Goal: Task Accomplishment & Management: Manage account settings

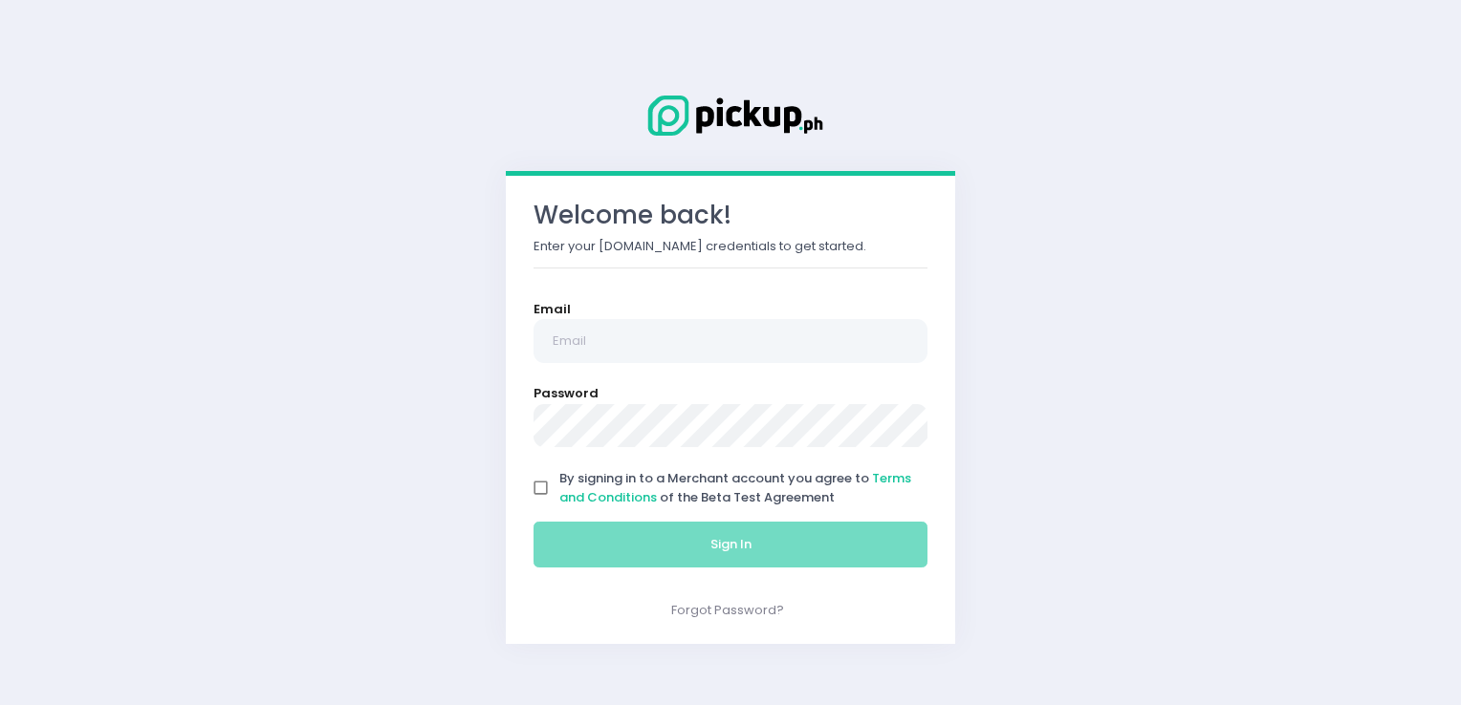
drag, startPoint x: 646, startPoint y: 283, endPoint x: 593, endPoint y: 354, distance: 88.7
click at [593, 354] on div "Welcome back! Enter your [DOMAIN_NAME] credentials to get started. Email Passwo…" at bounding box center [730, 410] width 449 height 468
click at [593, 354] on input "email" at bounding box center [730, 341] width 394 height 44
type input "[EMAIL_ADDRESS][DOMAIN_NAME]"
click at [534, 477] on input "By signing in to a Merchant account you agree to Terms and Conditions of the Be…" at bounding box center [541, 488] width 36 height 36
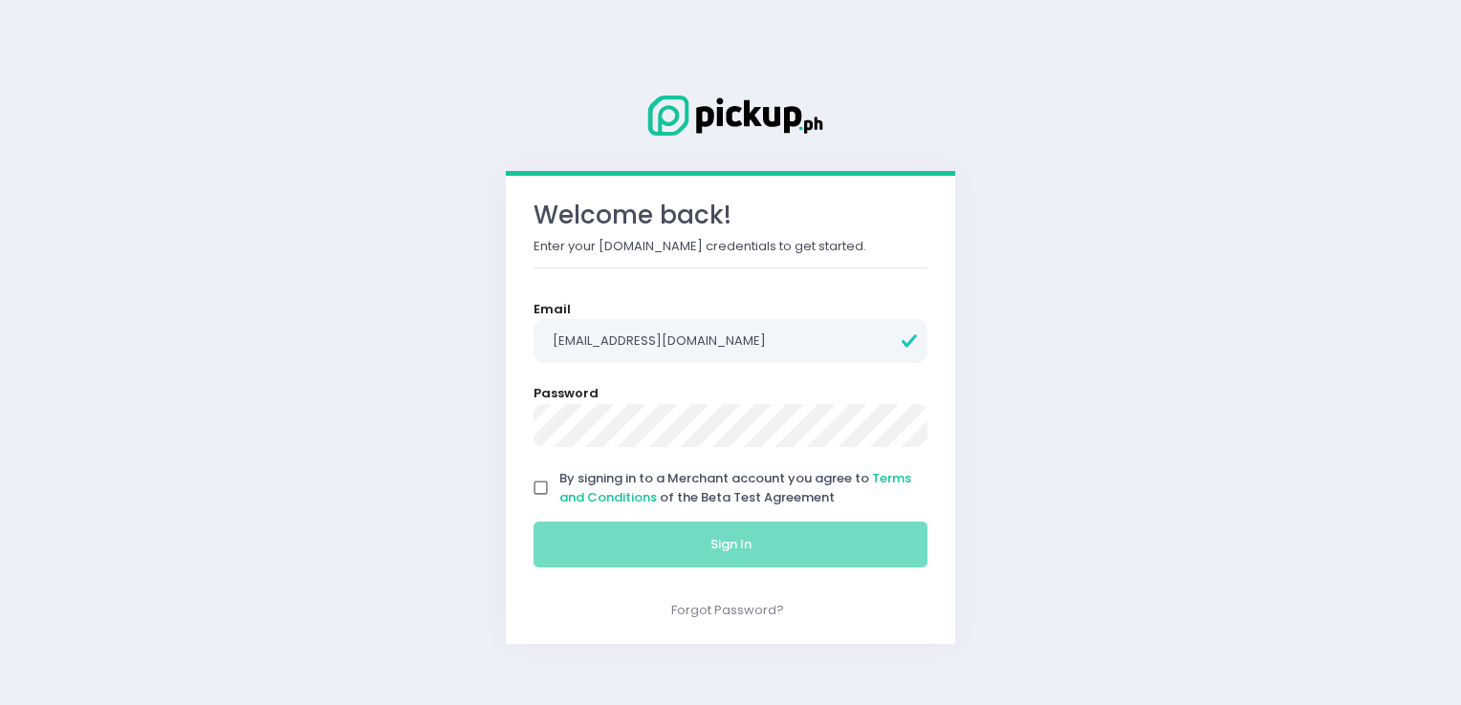
checkbox input "true"
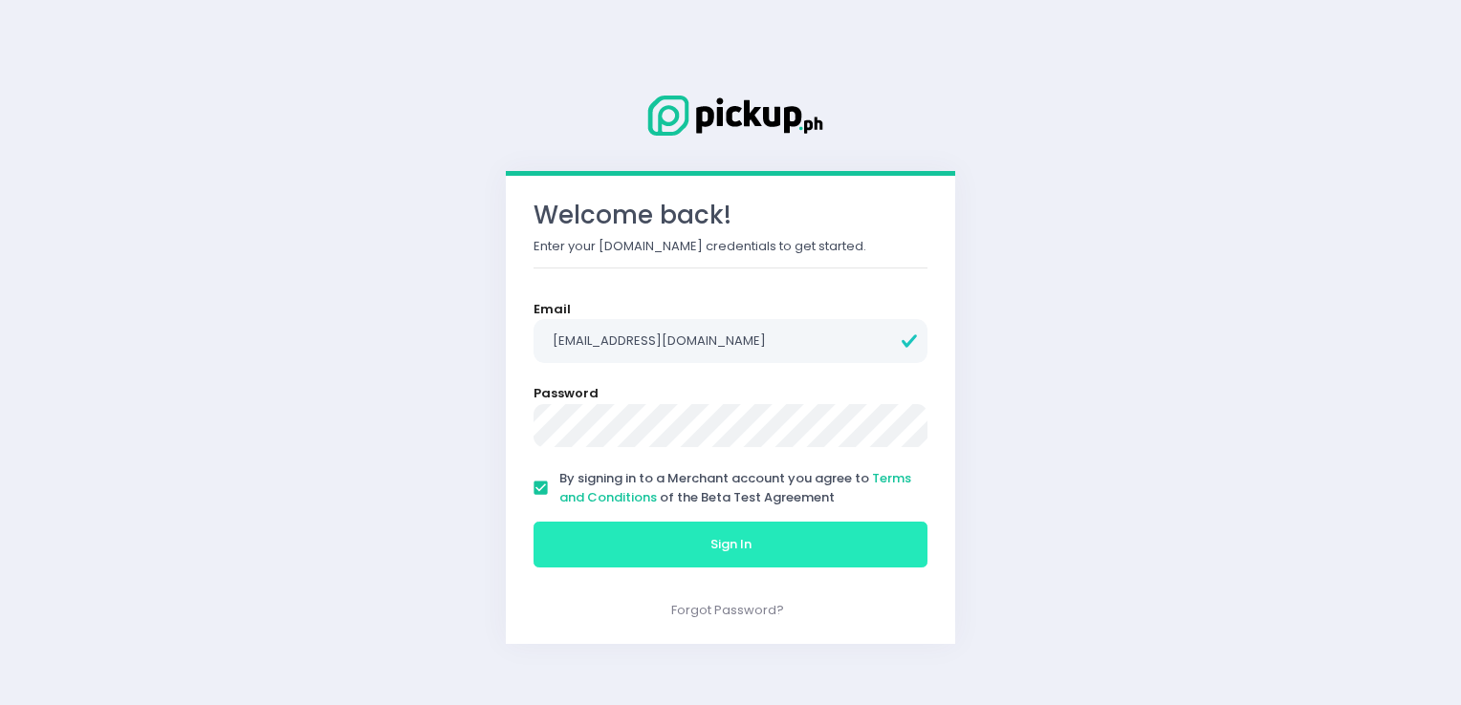
click at [596, 550] on button "Sign In" at bounding box center [730, 545] width 394 height 46
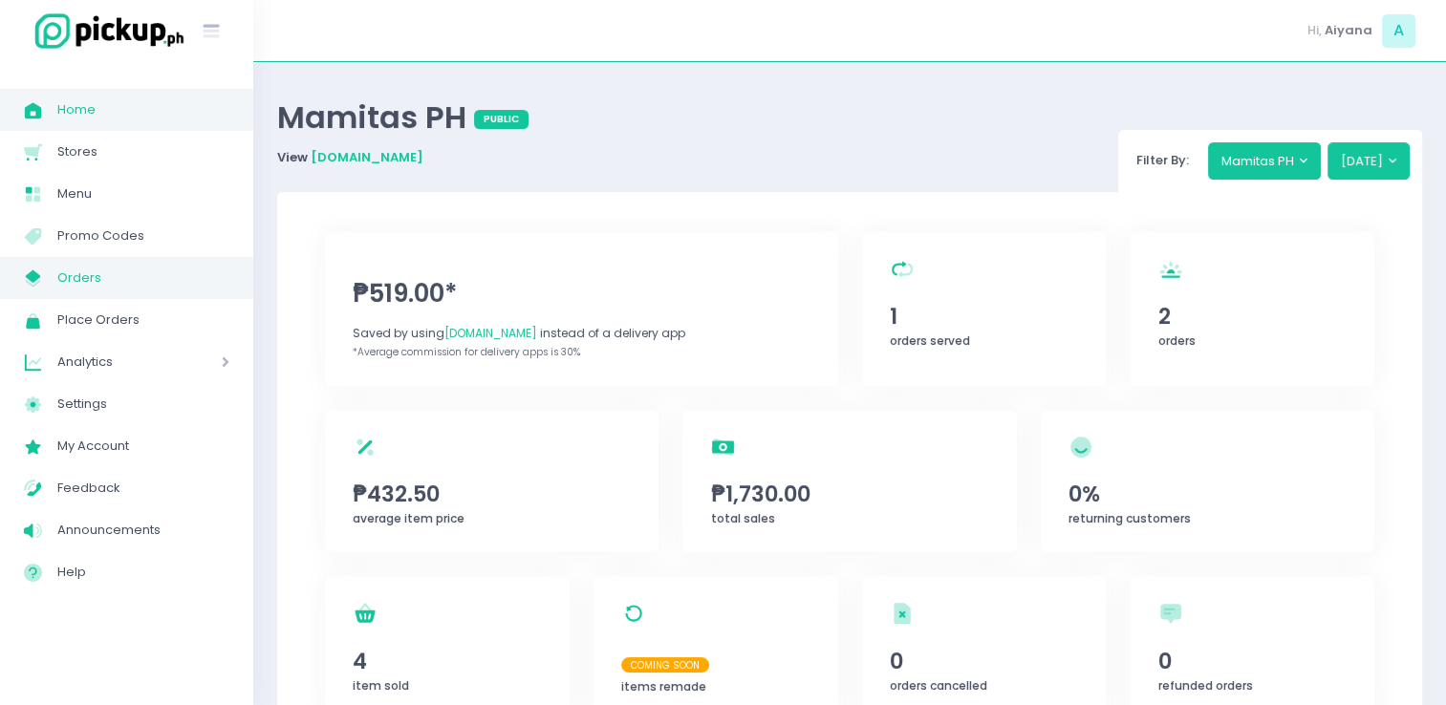
click at [132, 283] on span "Orders" at bounding box center [143, 278] width 172 height 25
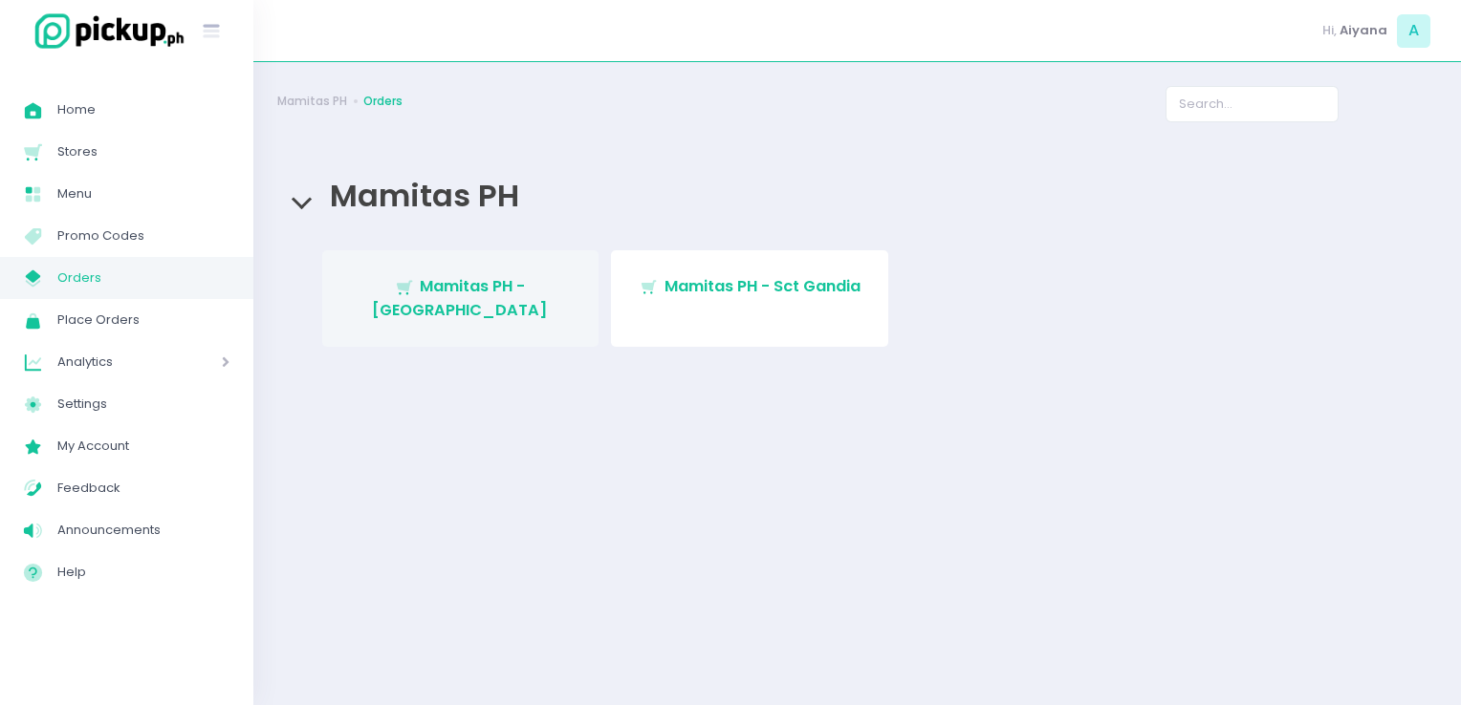
click at [405, 290] on span "Mamitas PH - [GEOGRAPHIC_DATA]" at bounding box center [460, 297] width 176 height 45
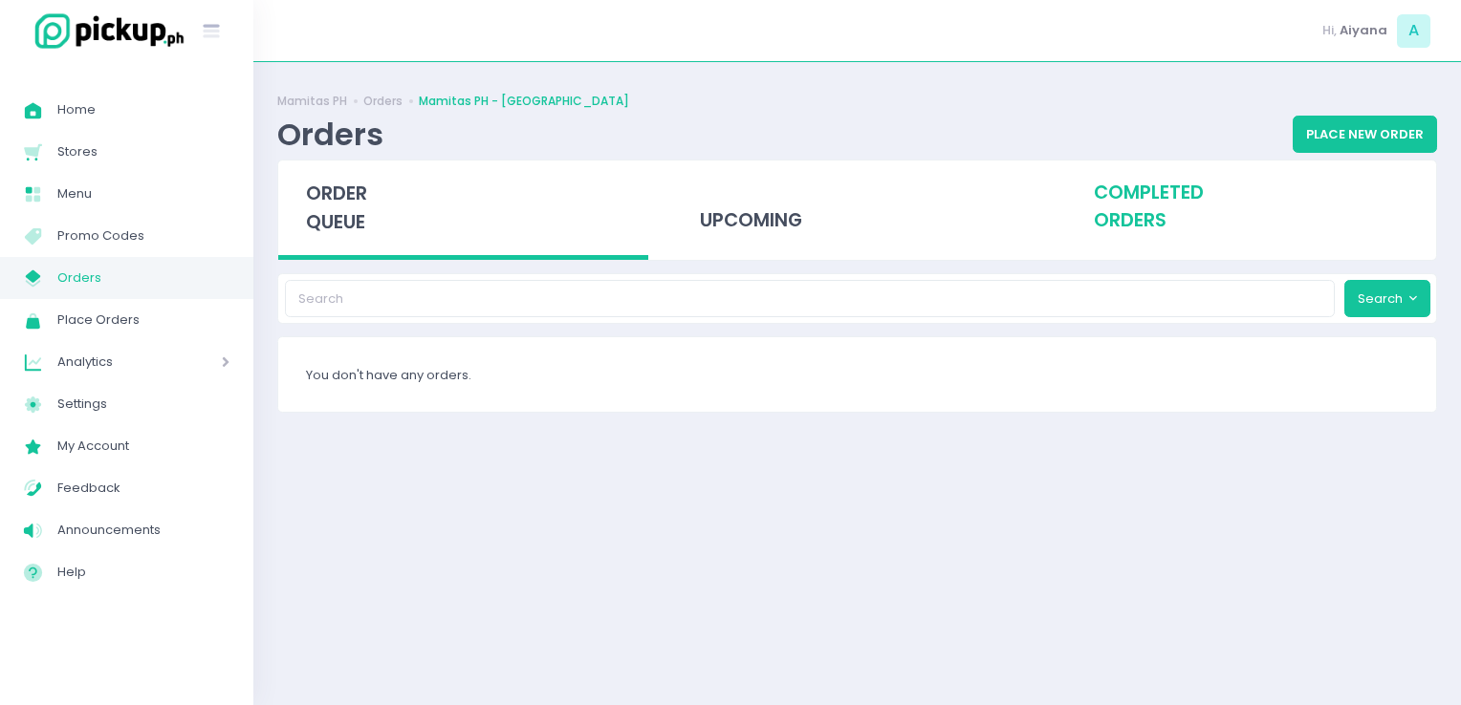
click at [1123, 180] on div "completed orders" at bounding box center [1251, 208] width 370 height 94
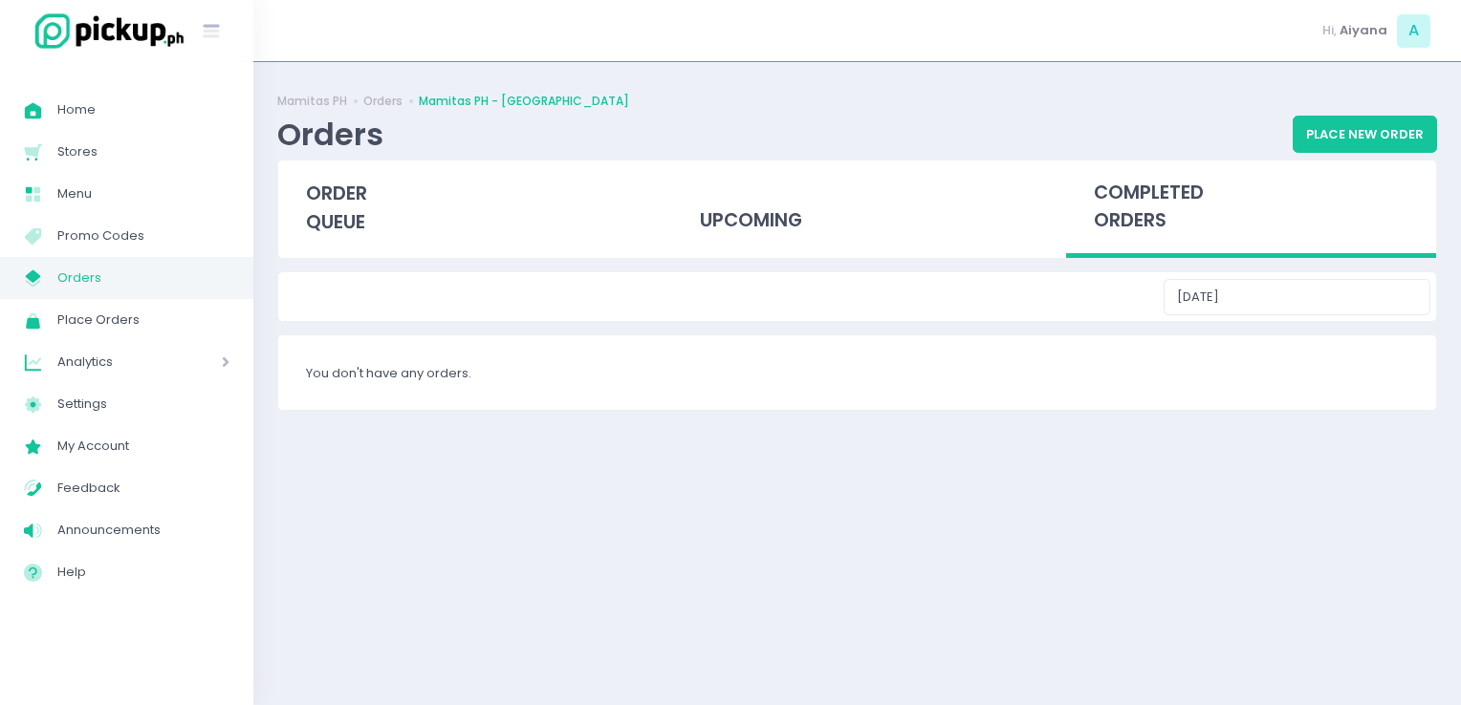
click at [177, 286] on span "Orders" at bounding box center [143, 278] width 172 height 25
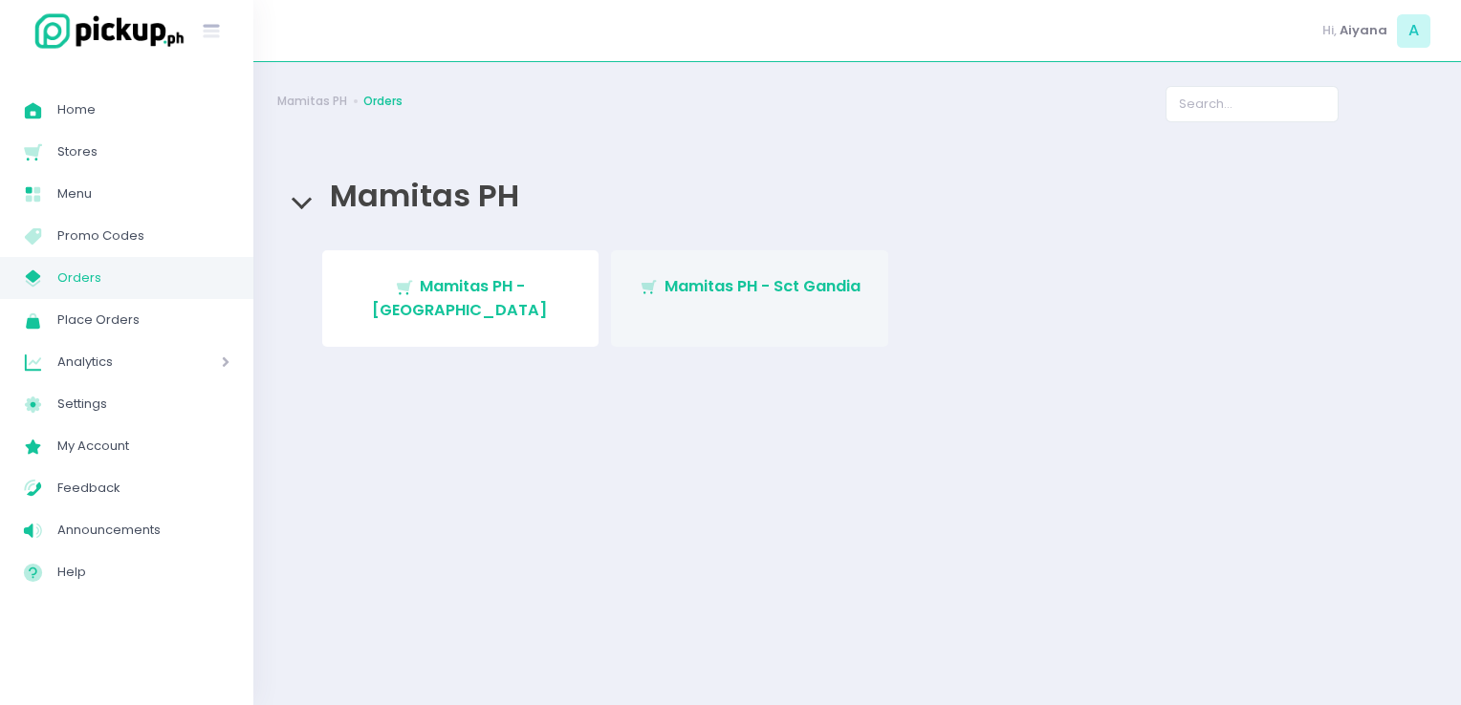
click at [843, 258] on link "Stockholm-icons / Shopping / Cart1 Created with Sketch. Mamitas PH - Sct Gandia" at bounding box center [749, 298] width 277 height 97
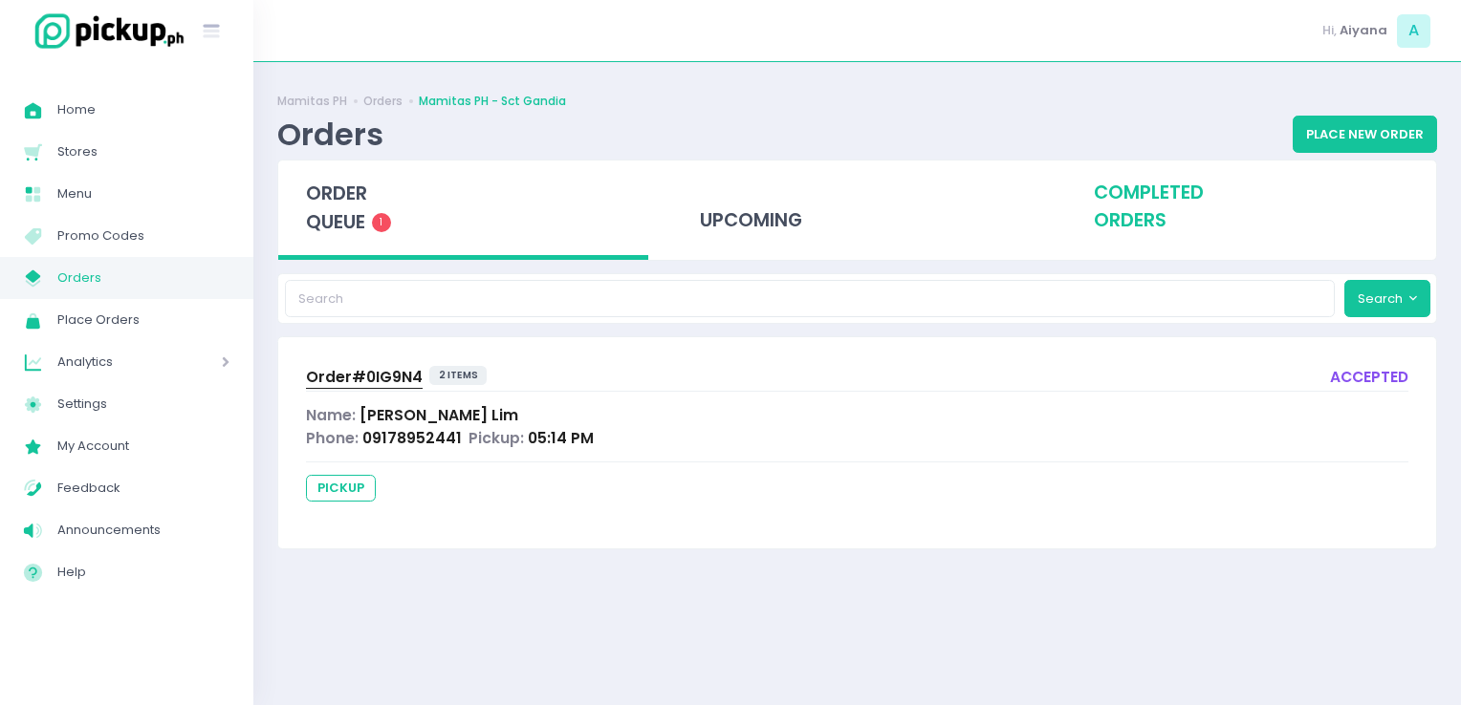
click at [1171, 228] on div "completed orders" at bounding box center [1251, 208] width 370 height 94
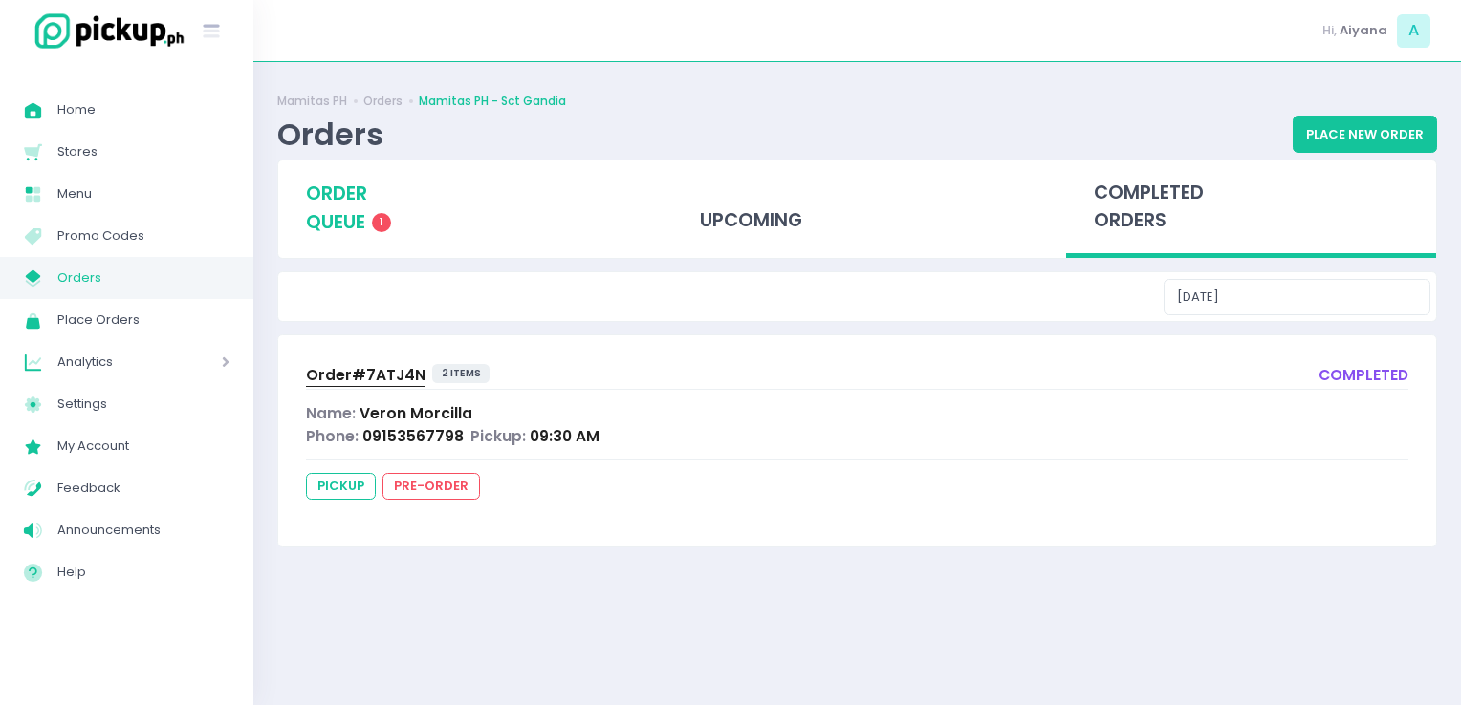
click at [347, 211] on span "order queue" at bounding box center [336, 208] width 61 height 54
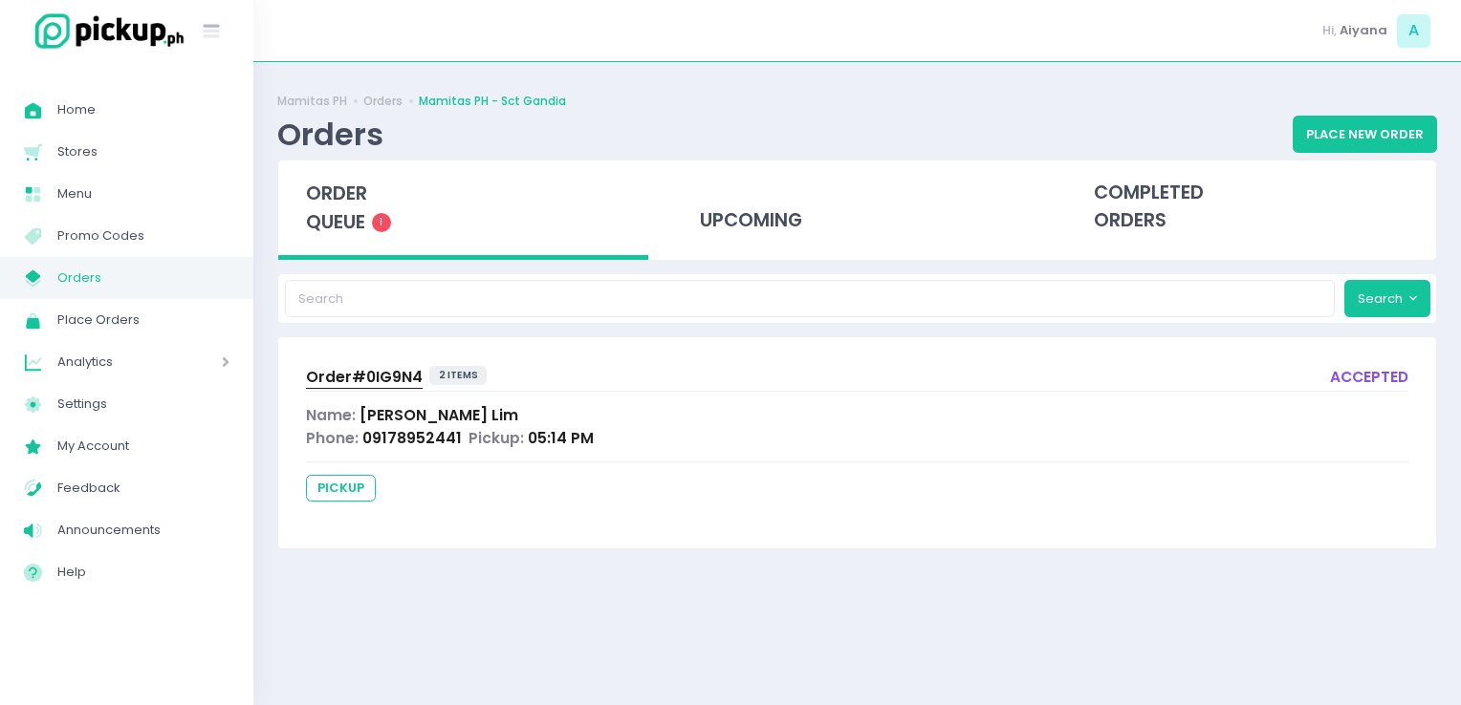
click at [347, 372] on span "Order# 0IG9N4" at bounding box center [364, 377] width 117 height 20
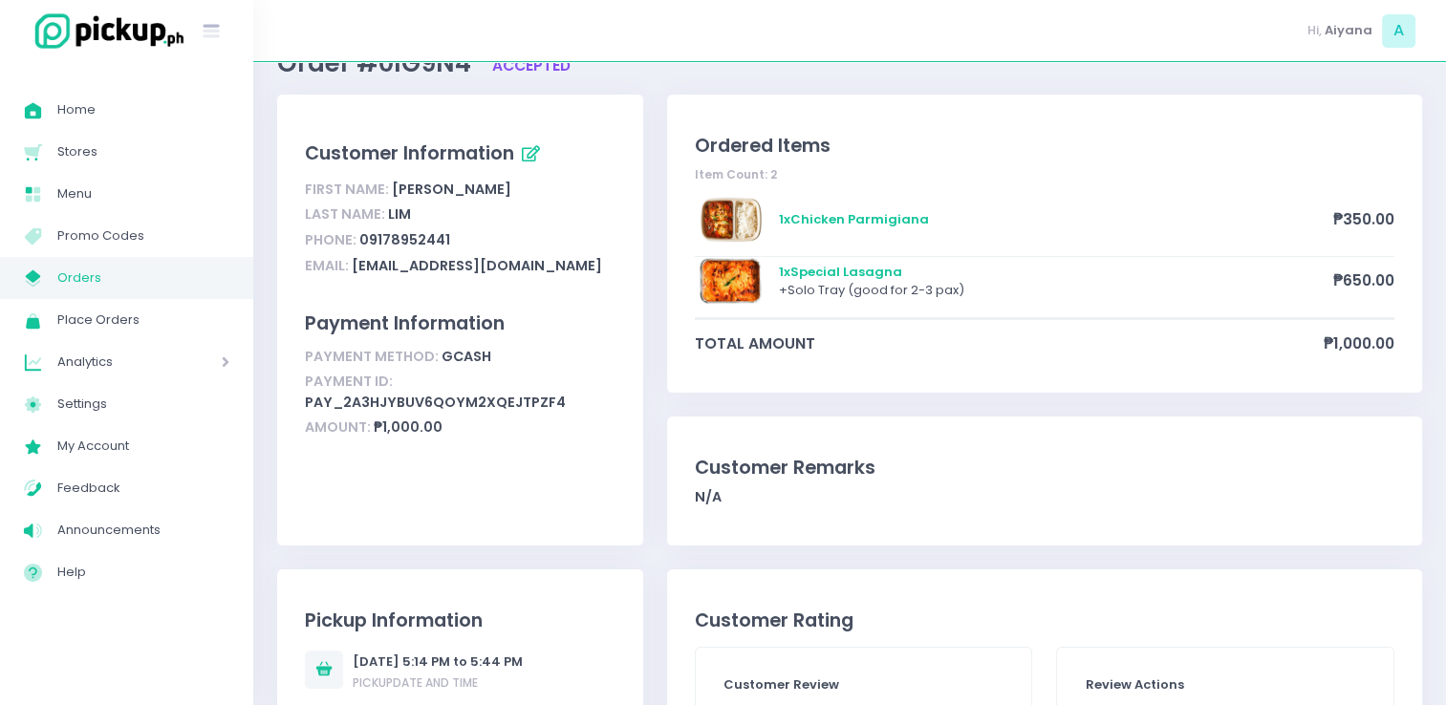
scroll to position [76, 0]
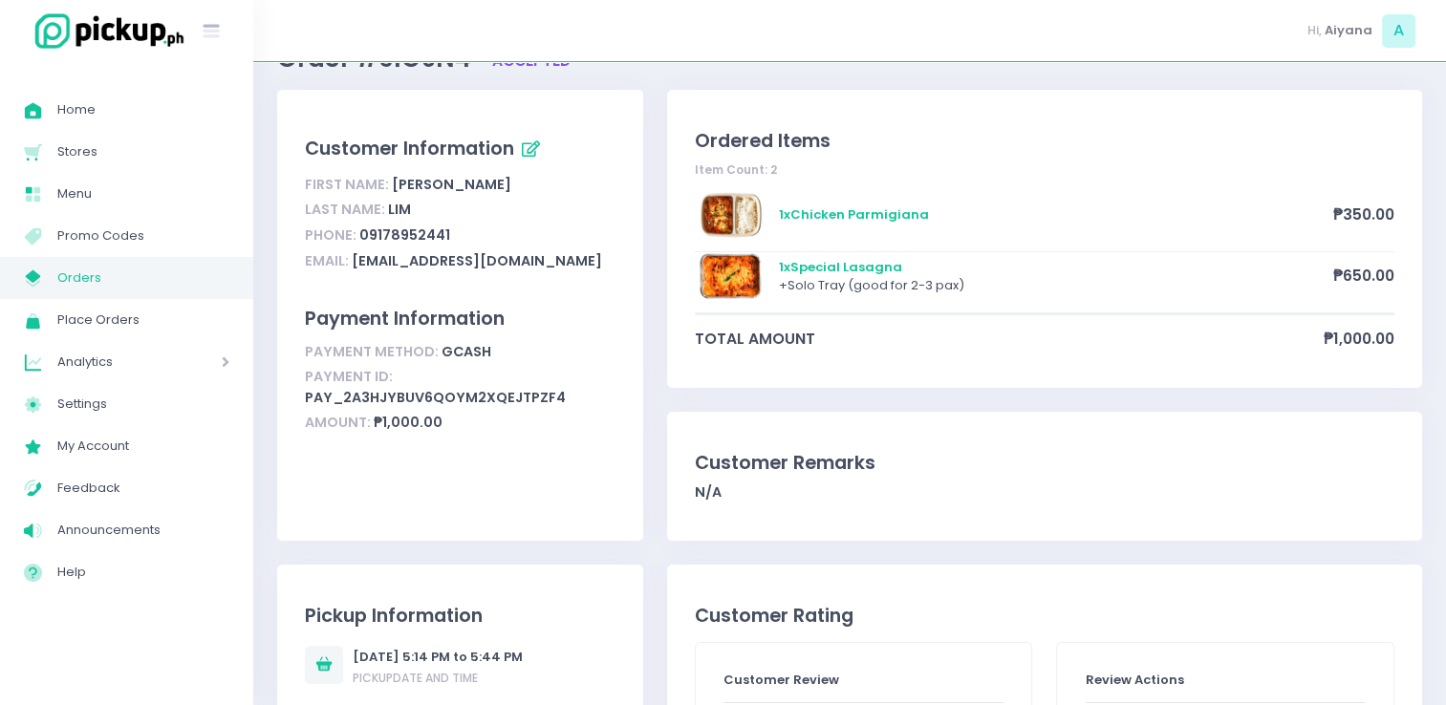
drag, startPoint x: 1444, startPoint y: 396, endPoint x: 1463, endPoint y: 400, distance: 19.5
click at [1446, 400] on html "Stockholm-icons / General / User Created with Sketch. Stockholm-icons / Text / …" at bounding box center [723, 276] width 1446 height 705
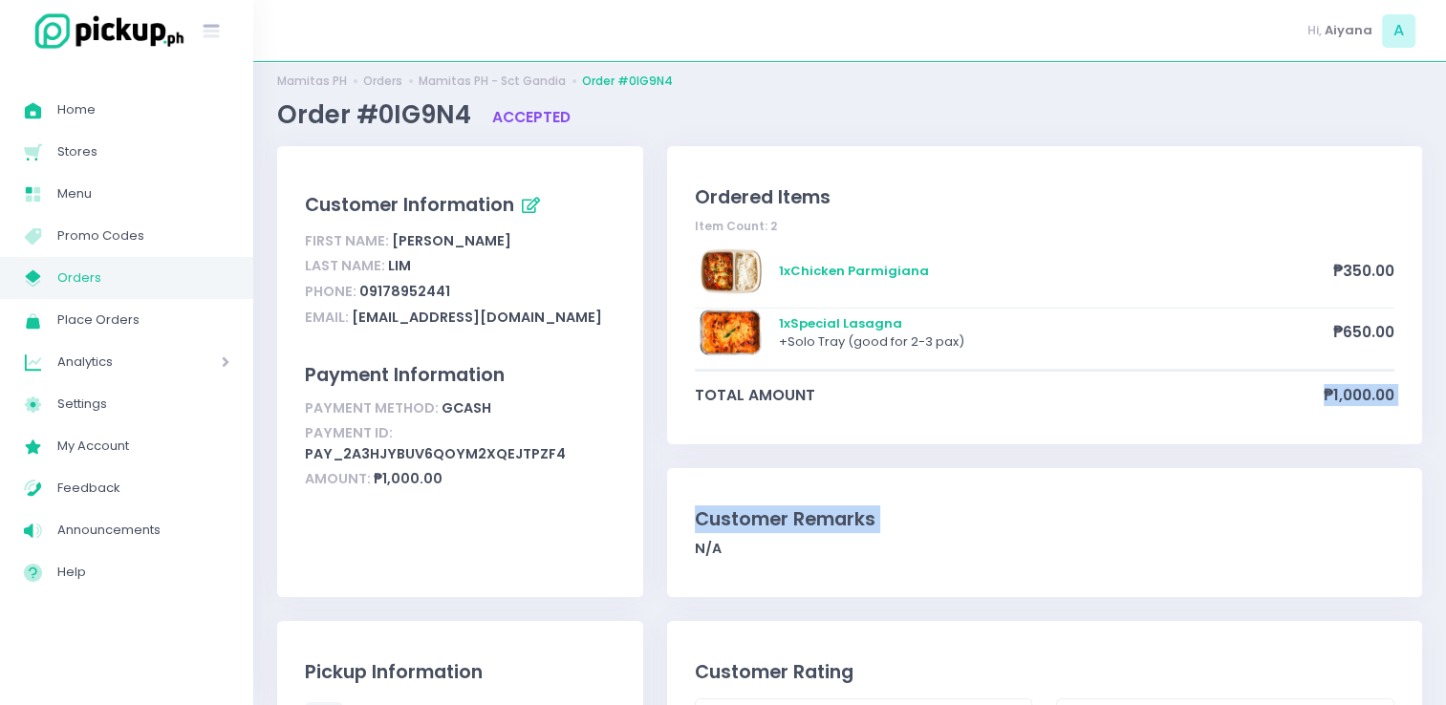
scroll to position [0, 0]
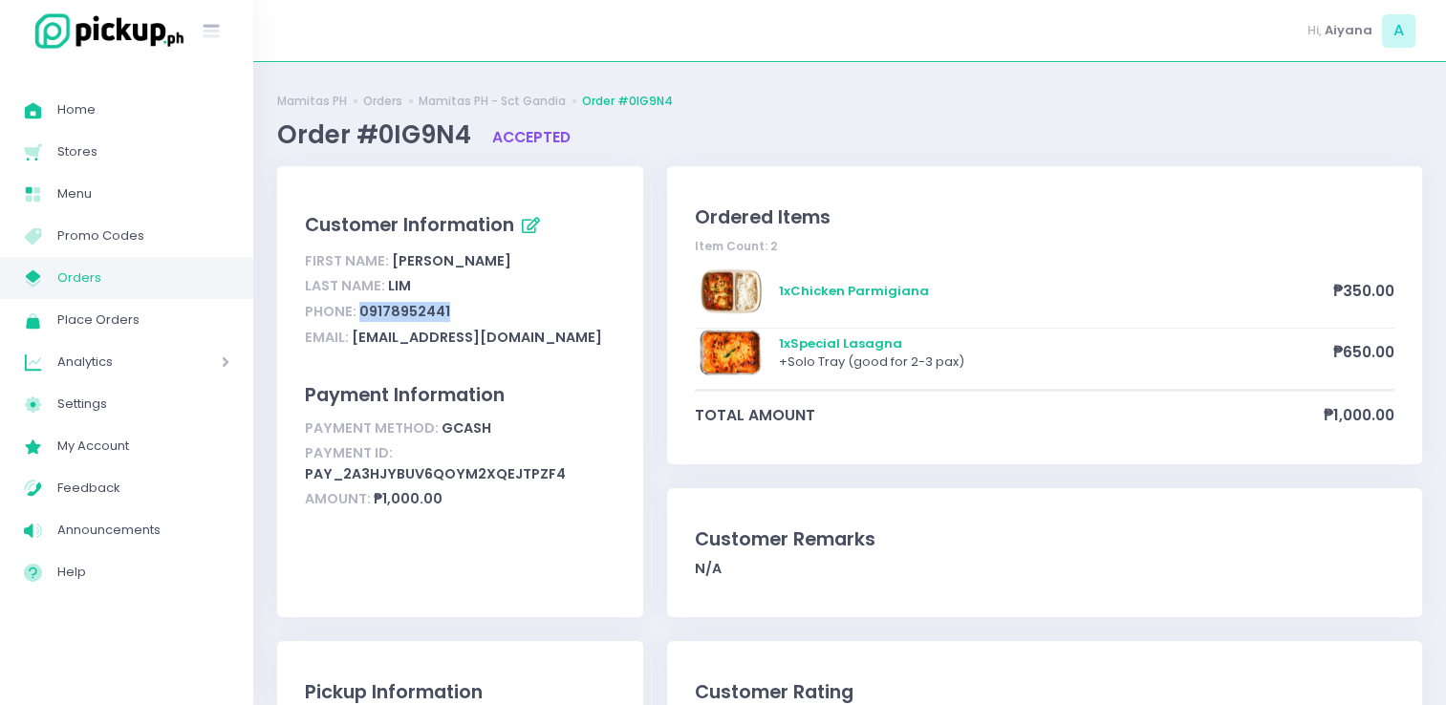
drag, startPoint x: 361, startPoint y: 315, endPoint x: 505, endPoint y: 314, distance: 143.4
click at [505, 314] on div "Phone: [PHONE_NUMBER]" at bounding box center [460, 312] width 310 height 26
copy div "09178952441"
click at [382, 314] on div "Phone: [PHONE_NUMBER]" at bounding box center [460, 312] width 310 height 26
drag, startPoint x: 362, startPoint y: 312, endPoint x: 463, endPoint y: 322, distance: 100.9
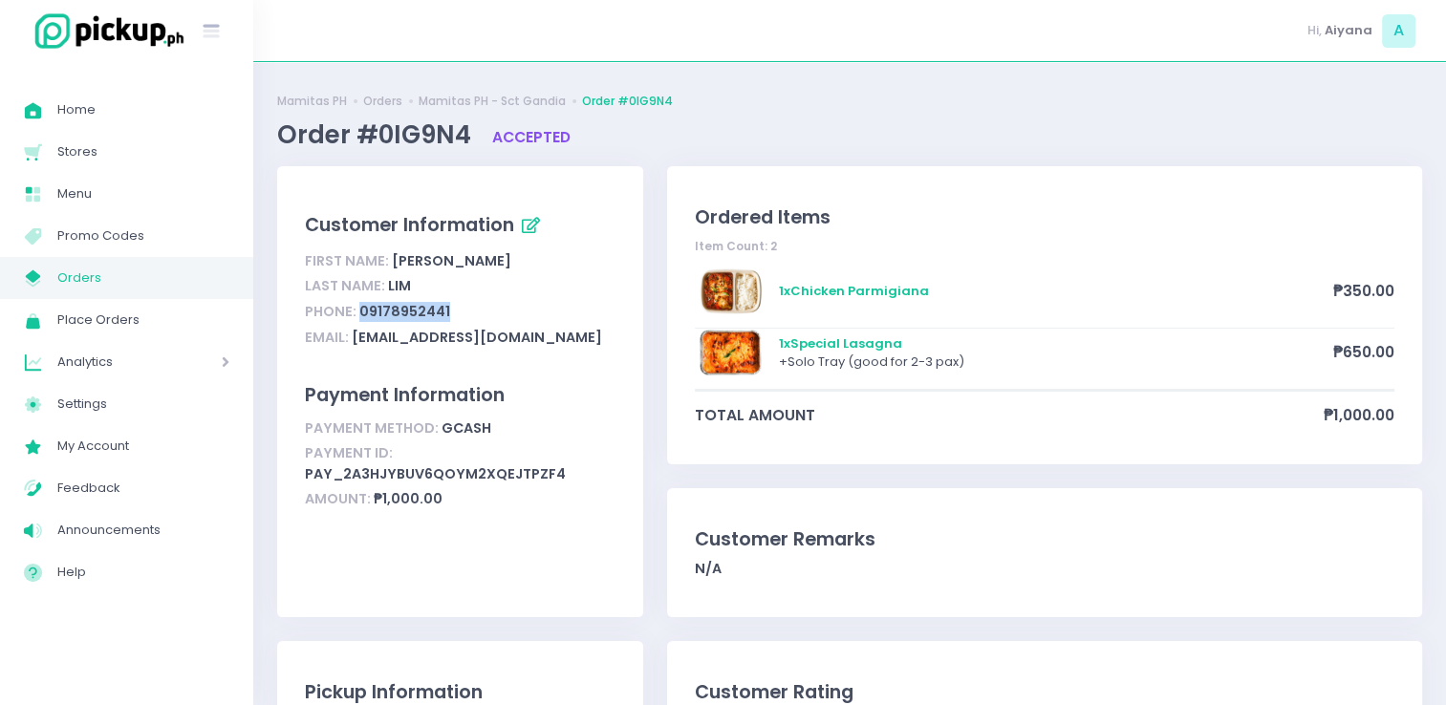
click at [463, 322] on div "Phone: [PHONE_NUMBER]" at bounding box center [460, 312] width 310 height 26
copy div "09178952441"
click at [141, 282] on span "Orders" at bounding box center [143, 278] width 172 height 25
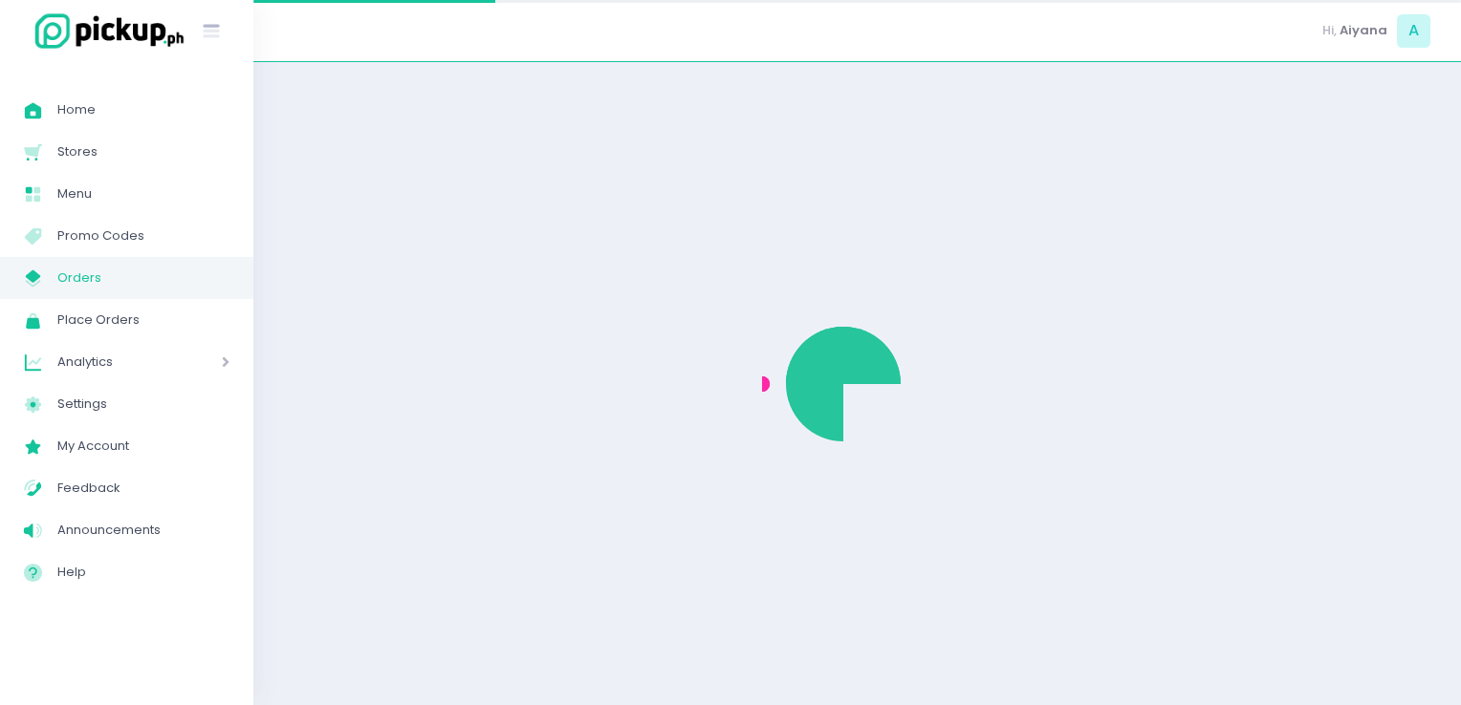
click at [141, 282] on span "Orders" at bounding box center [143, 278] width 172 height 25
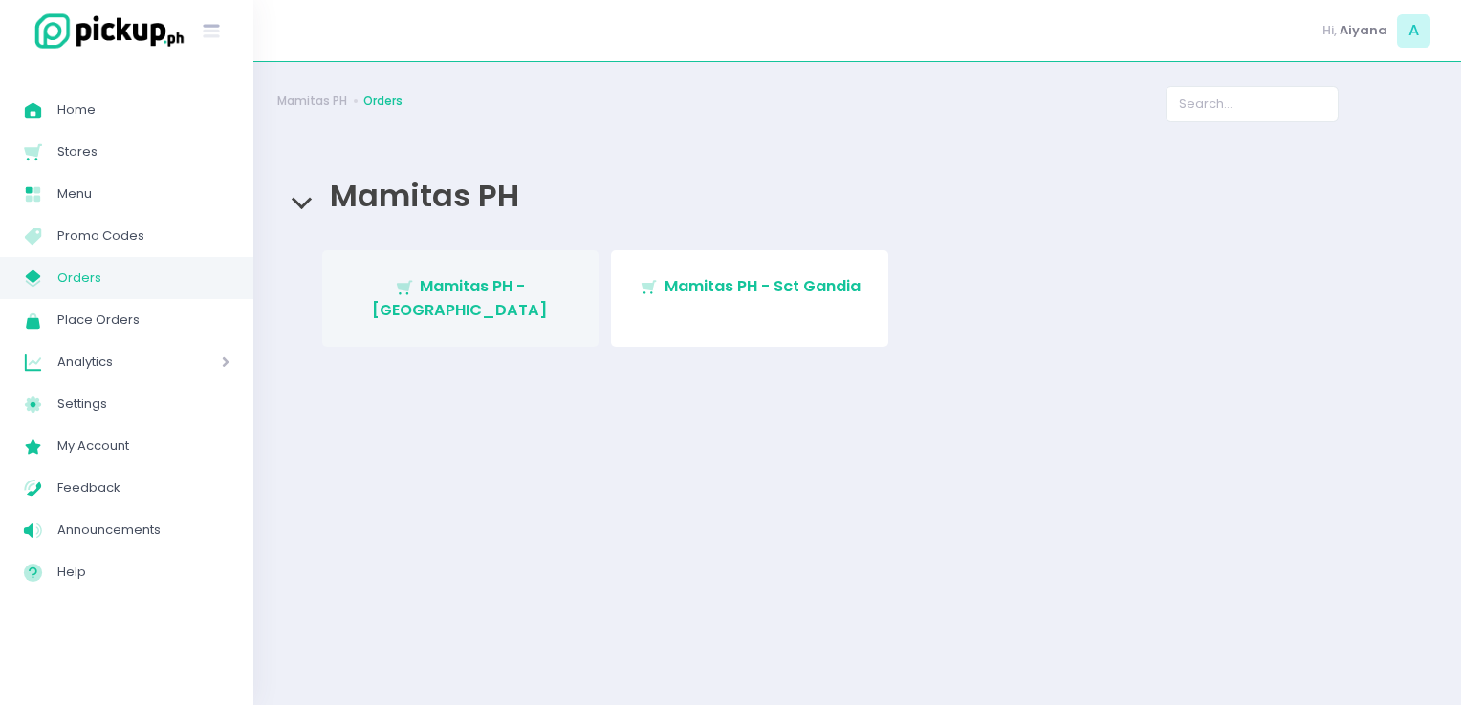
click at [466, 278] on span "Mamitas PH - [GEOGRAPHIC_DATA]" at bounding box center [460, 297] width 176 height 45
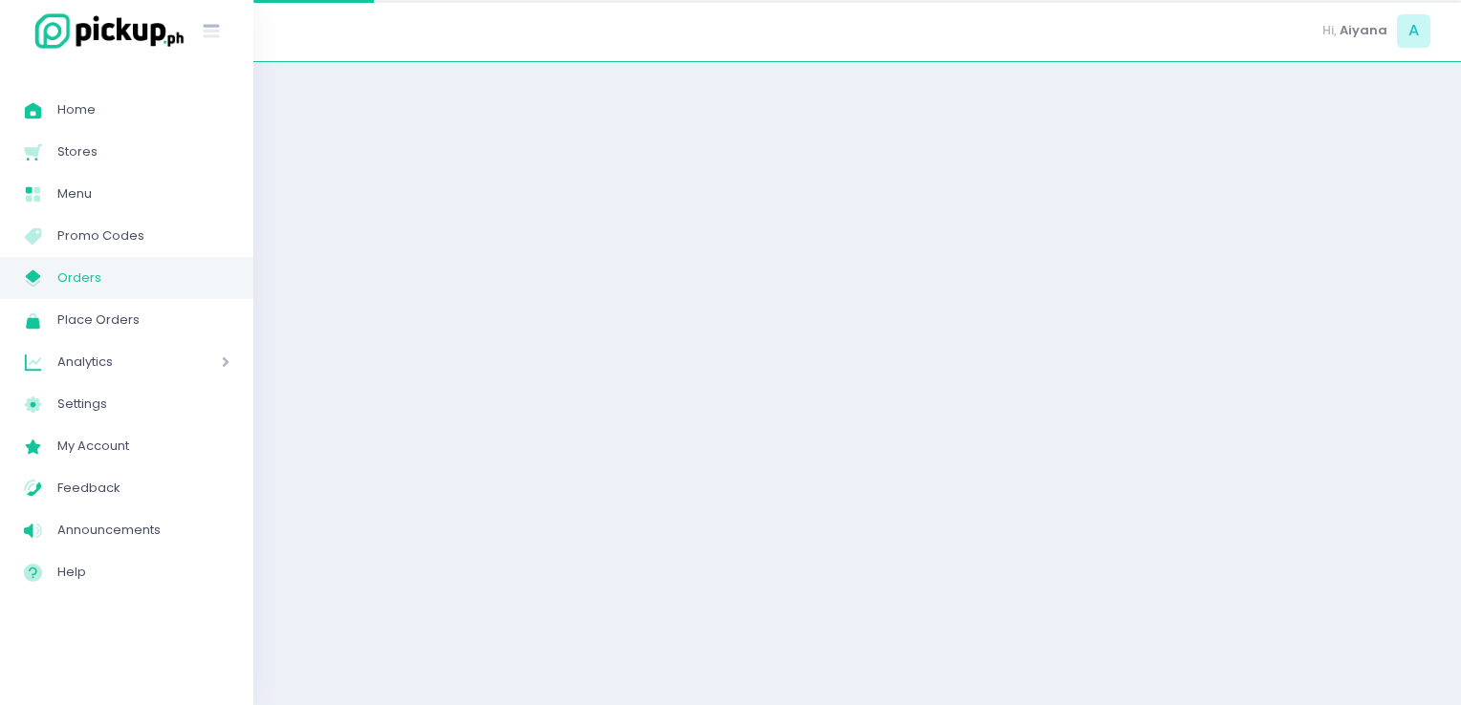
click at [466, 278] on div at bounding box center [856, 384] width 1207 height 596
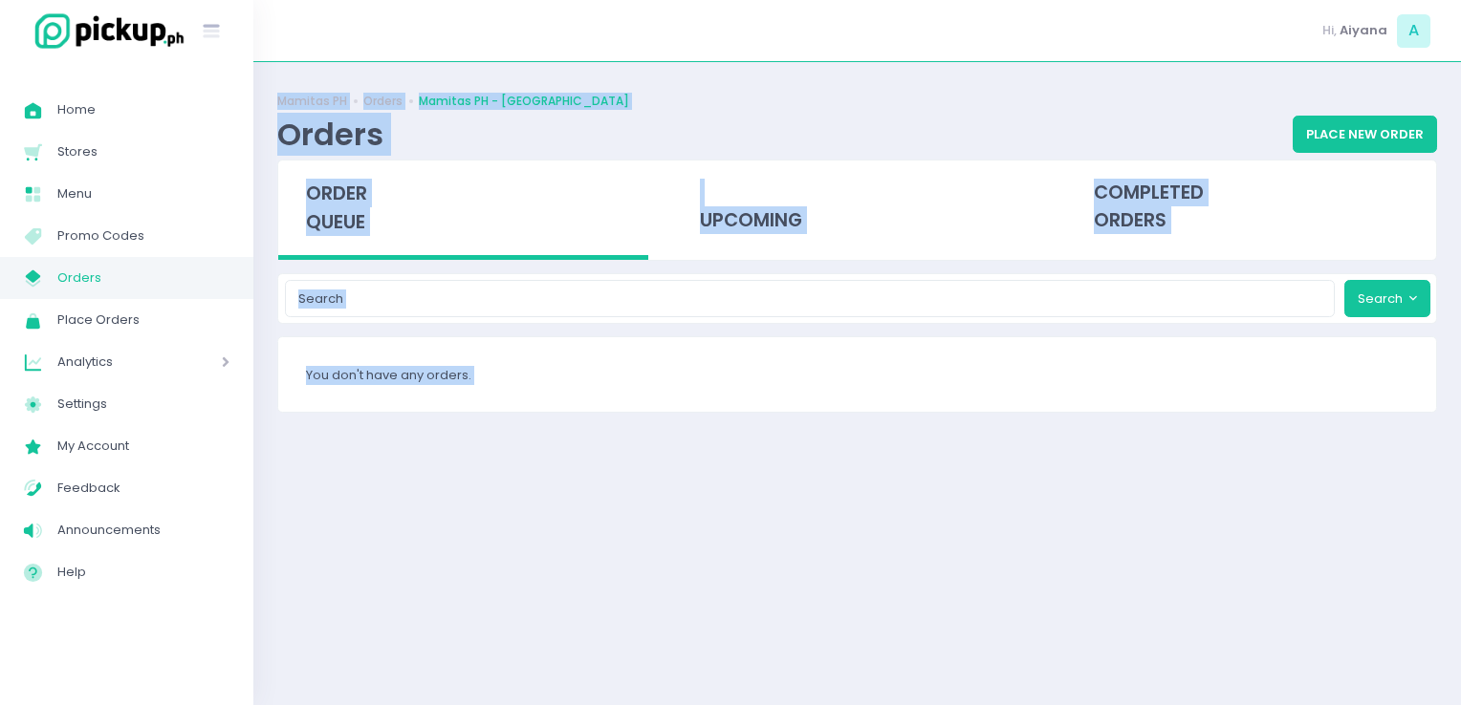
click at [704, 394] on div "You don't have any orders." at bounding box center [857, 374] width 1158 height 75
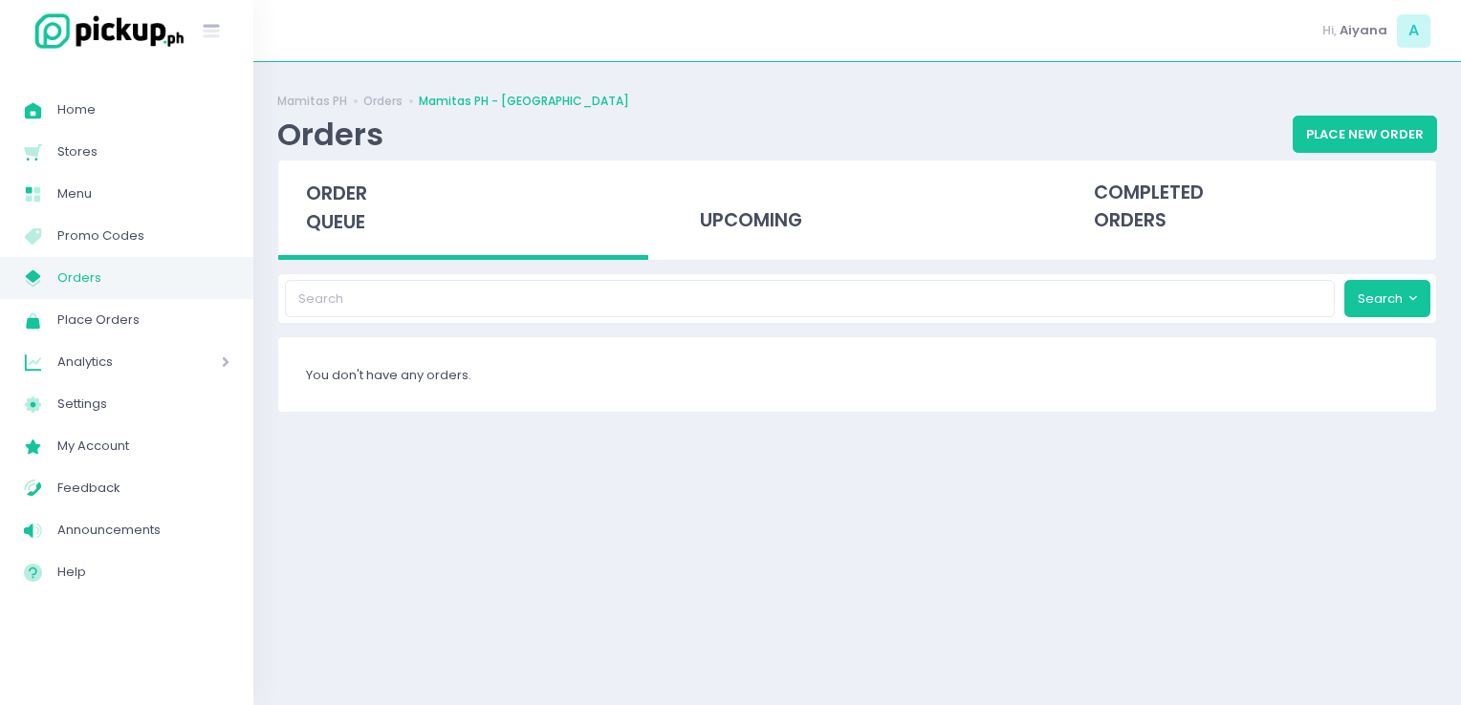
click at [856, 444] on div "Mamitas PH Orders Mamitas PH - Blue Ridge Orders Place New Order order queue up…" at bounding box center [856, 384] width 1207 height 596
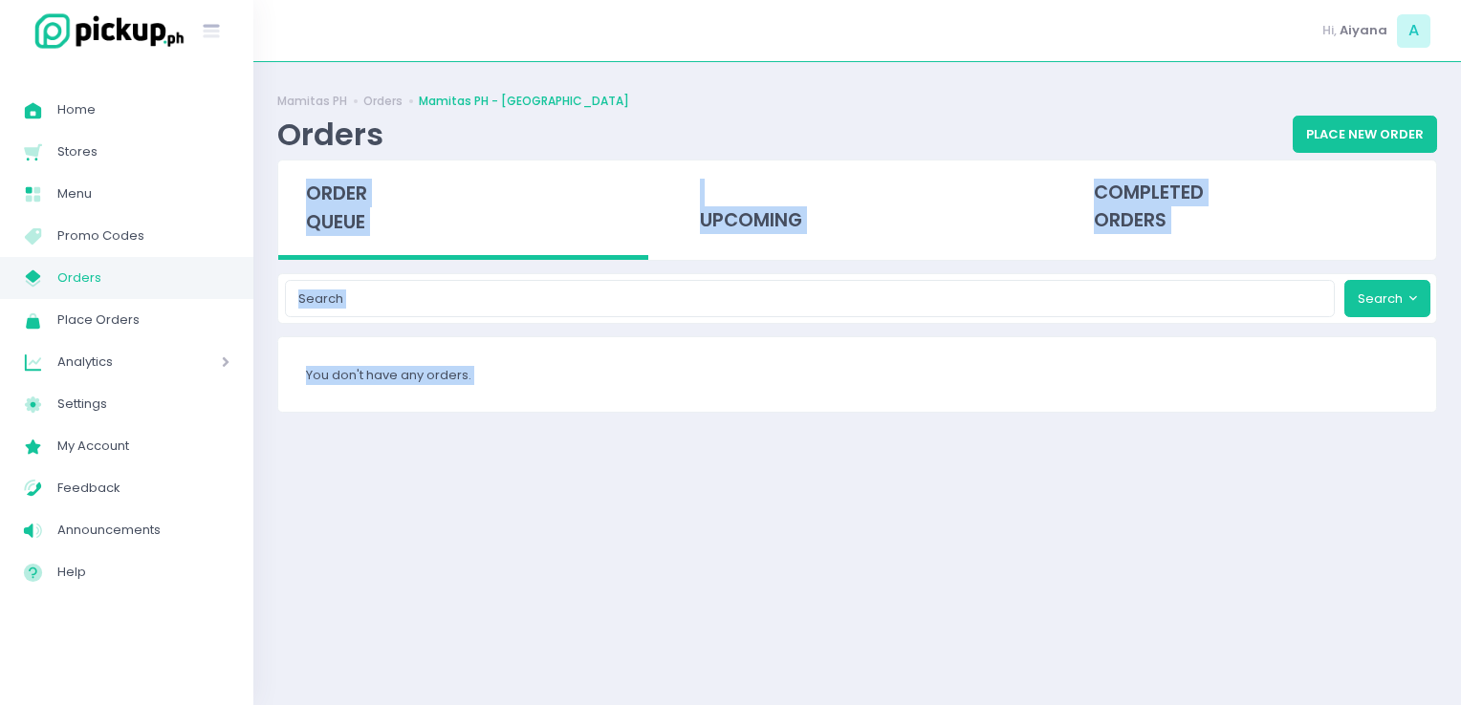
drag, startPoint x: 856, startPoint y: 444, endPoint x: 658, endPoint y: 185, distance: 325.8
click at [658, 185] on div "Mamitas PH Orders Mamitas PH - Blue Ridge Orders Place New Order order queue up…" at bounding box center [856, 384] width 1207 height 596
drag, startPoint x: 658, startPoint y: 185, endPoint x: 746, endPoint y: 210, distance: 91.4
click at [746, 210] on div "upcoming" at bounding box center [857, 208] width 370 height 94
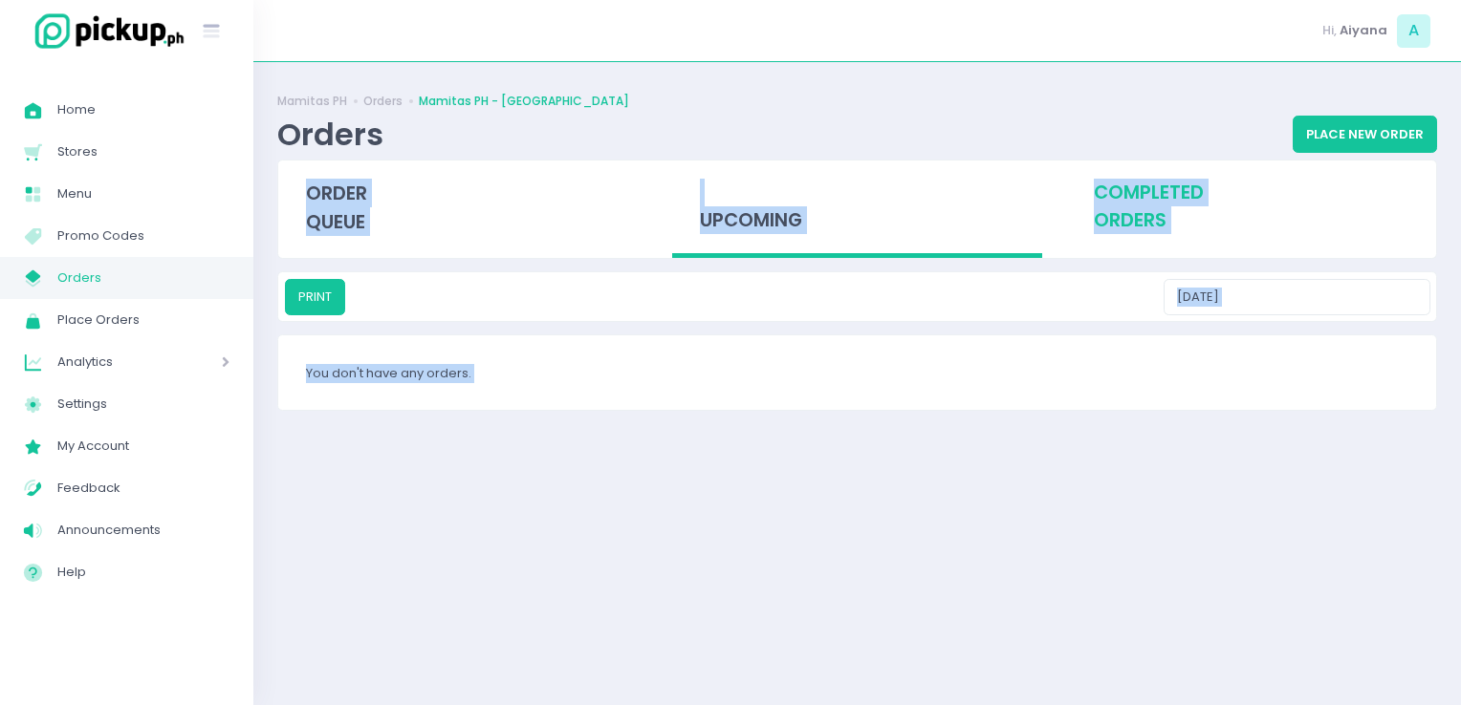
click at [1119, 230] on div "completed orders" at bounding box center [1251, 208] width 370 height 94
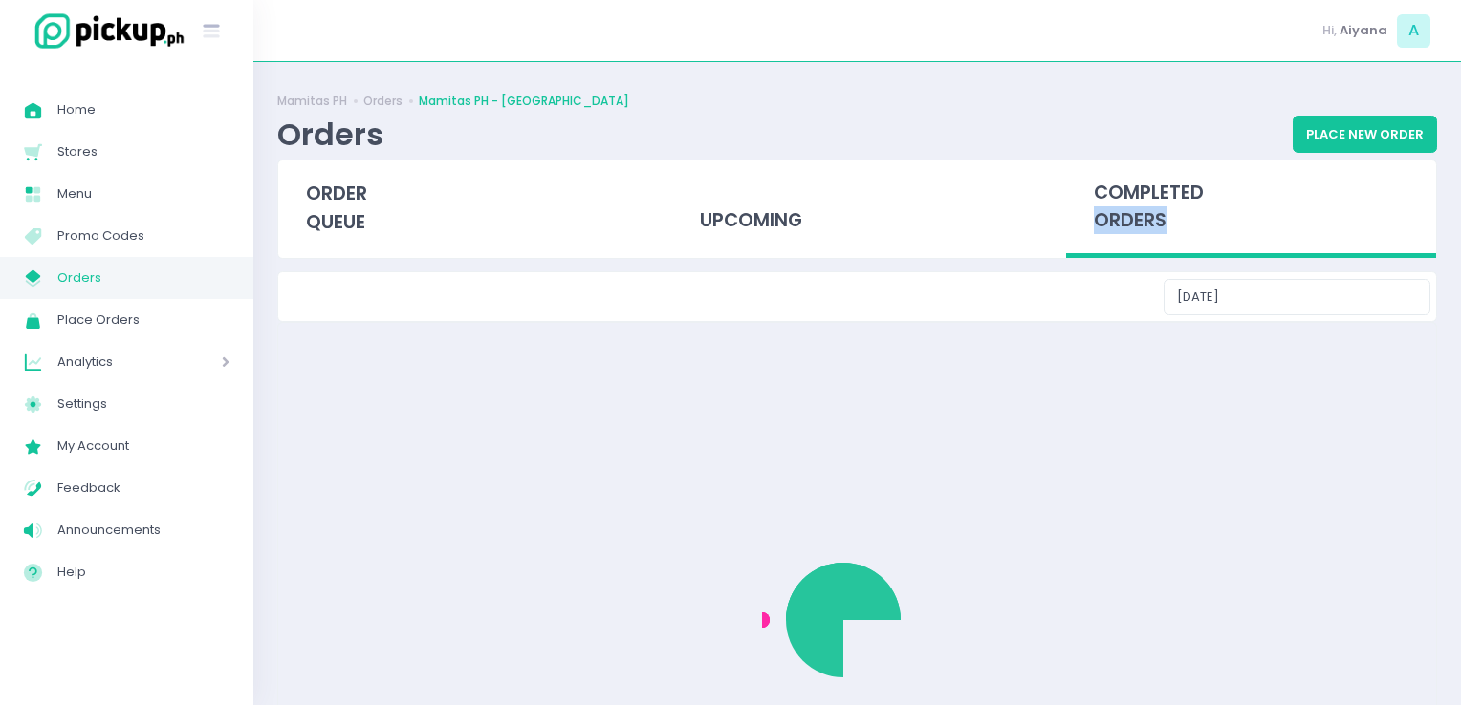
click at [1119, 230] on div "completed orders" at bounding box center [1251, 210] width 370 height 98
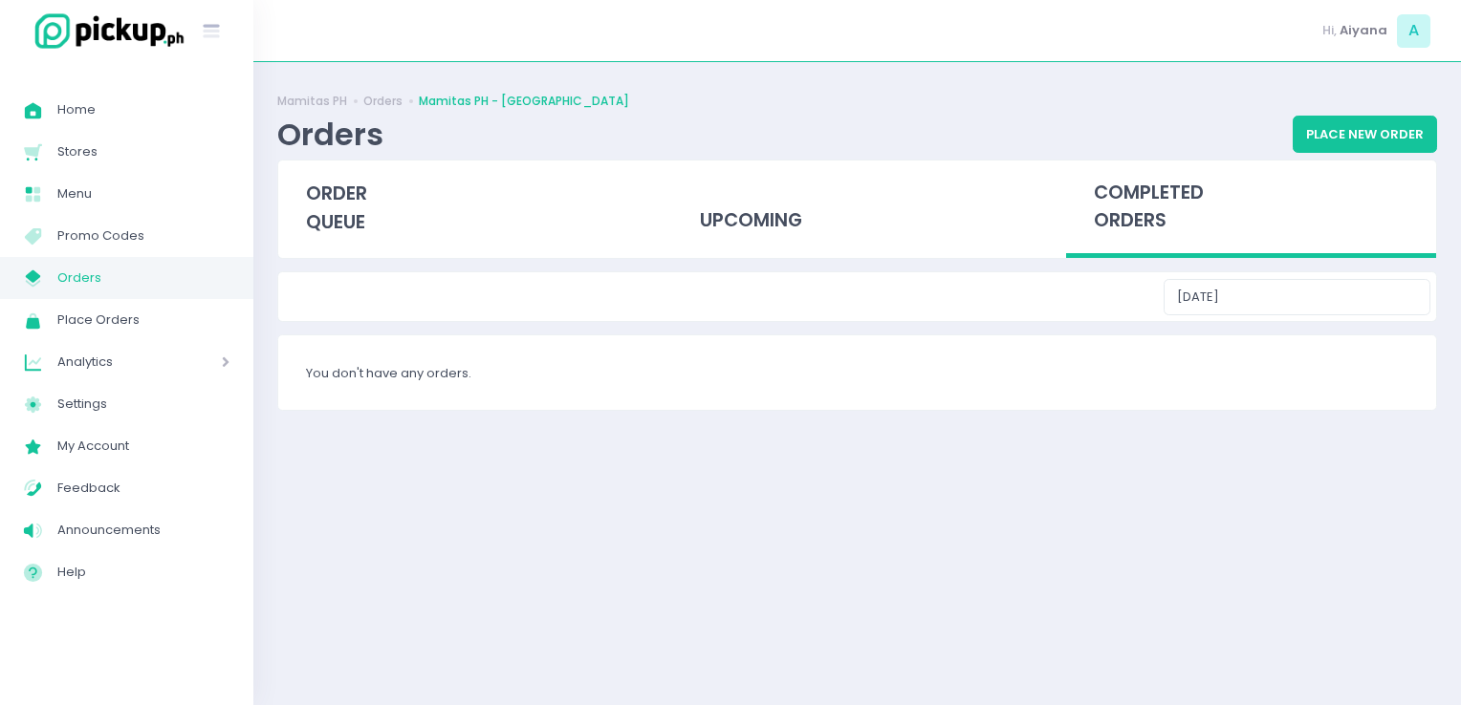
click at [704, 467] on div "Mamitas PH Orders Mamitas PH - Blue Ridge Orders Place New Order order queue up…" at bounding box center [856, 384] width 1207 height 596
click at [301, 170] on div "order queue" at bounding box center [463, 208] width 370 height 95
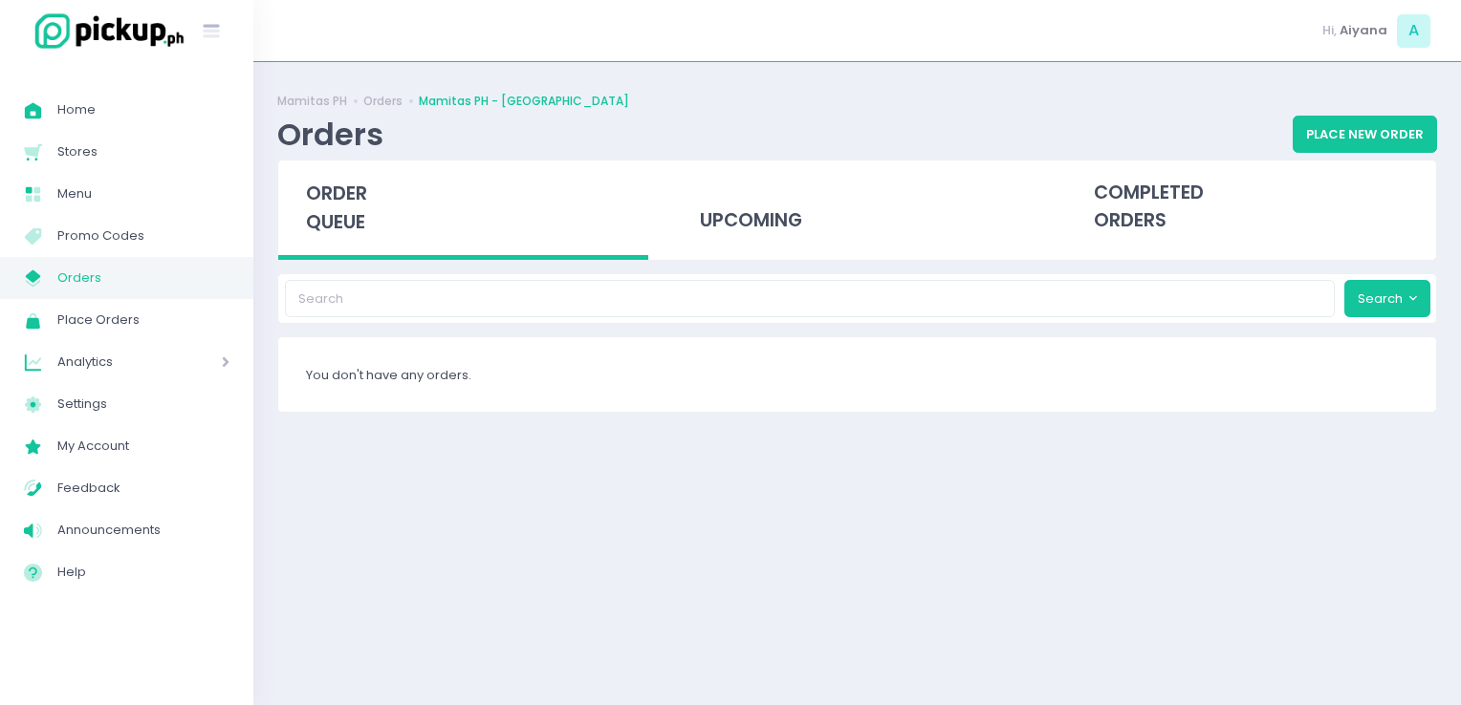
click at [331, 234] on span "order queue" at bounding box center [336, 208] width 61 height 54
click at [77, 277] on span "Orders" at bounding box center [143, 278] width 172 height 25
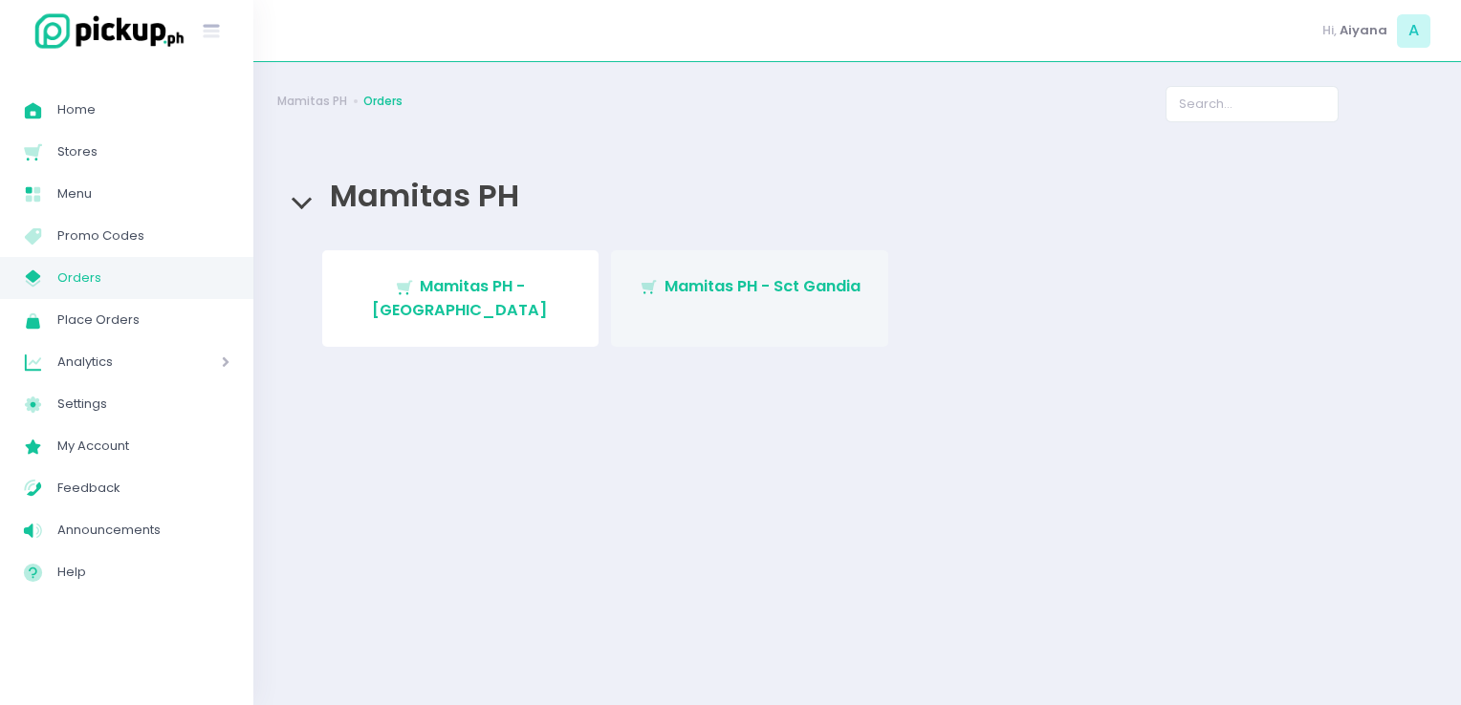
click at [742, 253] on link "Stockholm-icons / Shopping / Cart1 Created with Sketch. Mamitas PH - Sct Gandia" at bounding box center [749, 298] width 277 height 97
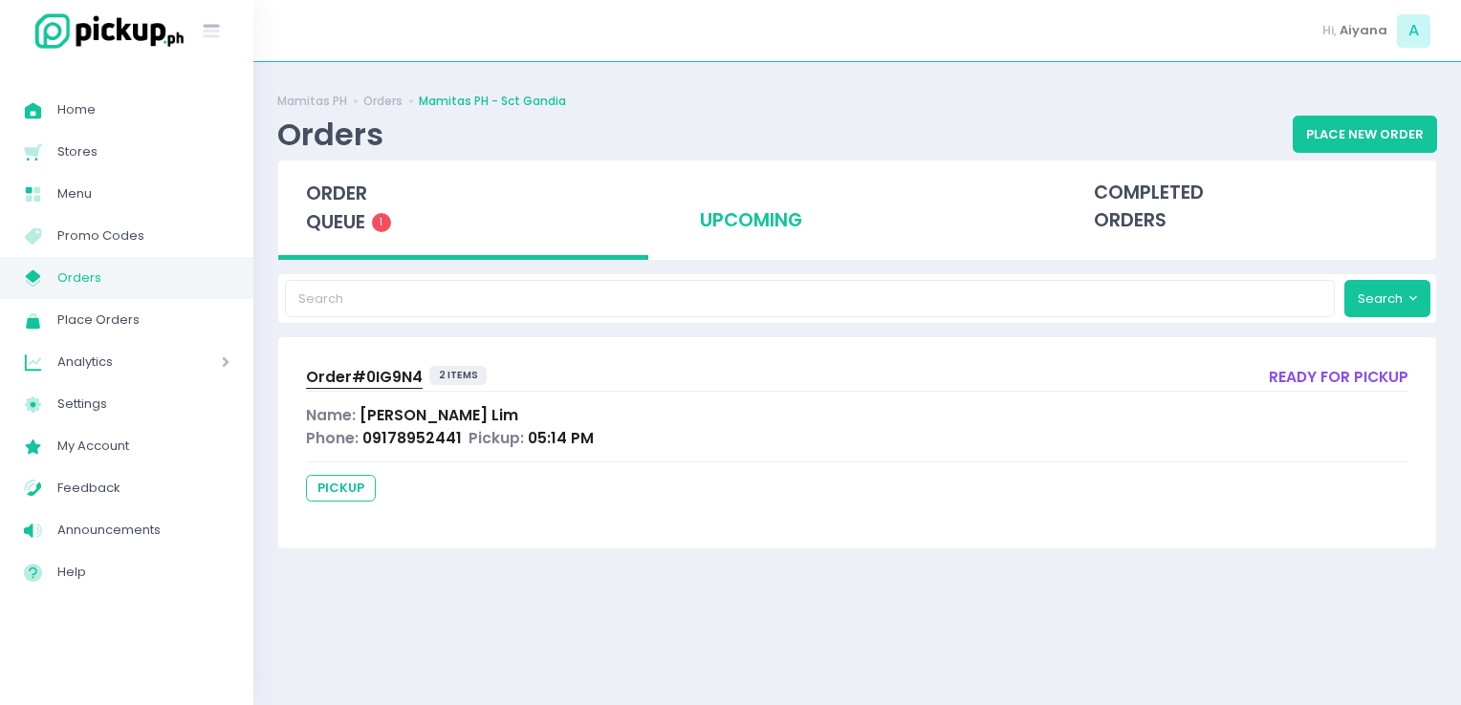
click at [761, 224] on div "upcoming" at bounding box center [857, 208] width 370 height 94
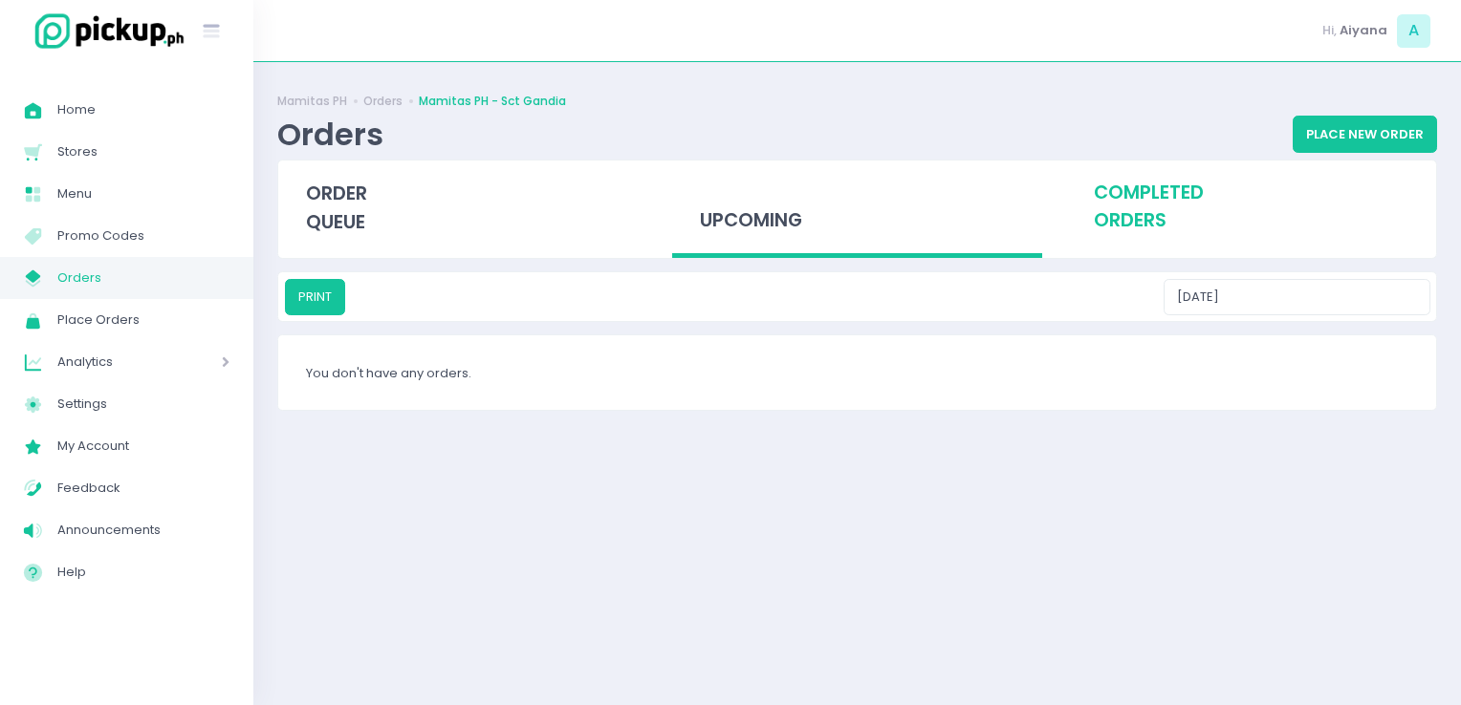
click at [1116, 181] on div "completed orders" at bounding box center [1251, 208] width 370 height 94
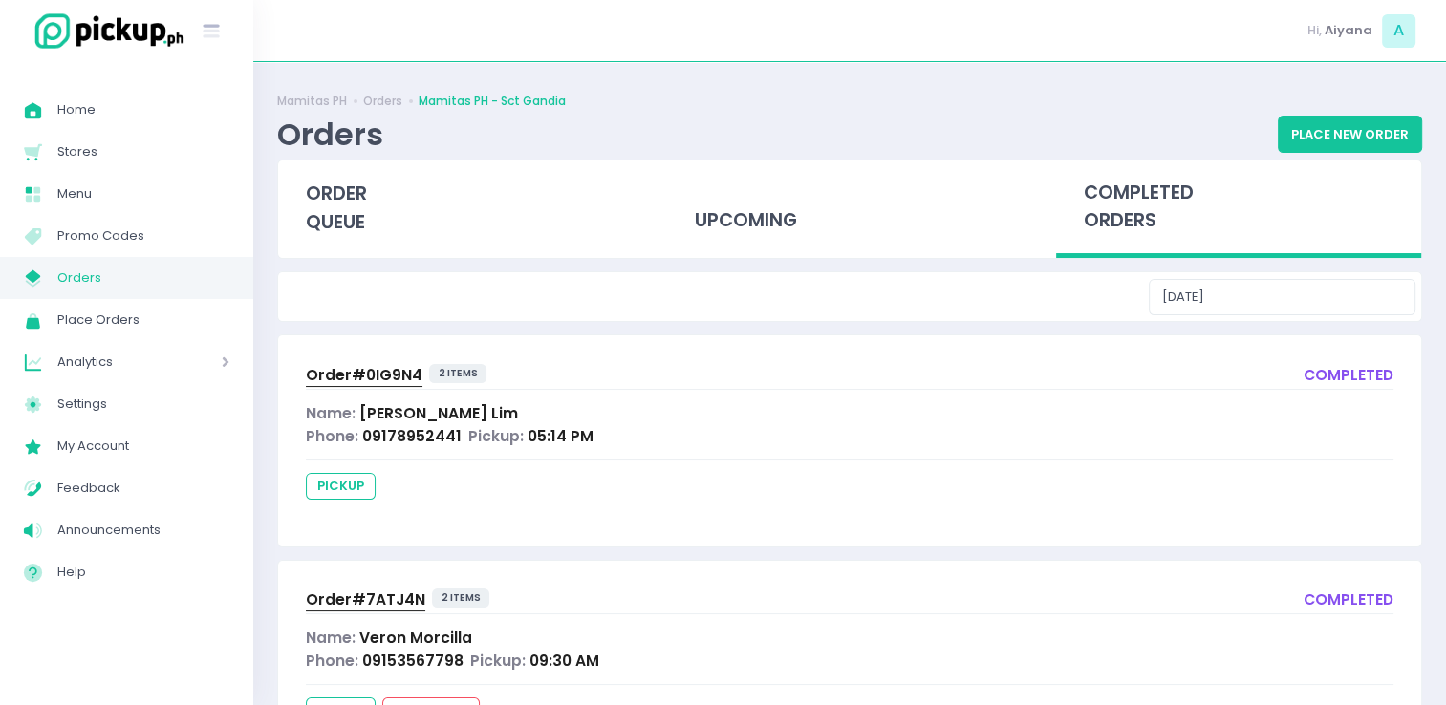
scroll to position [99, 0]
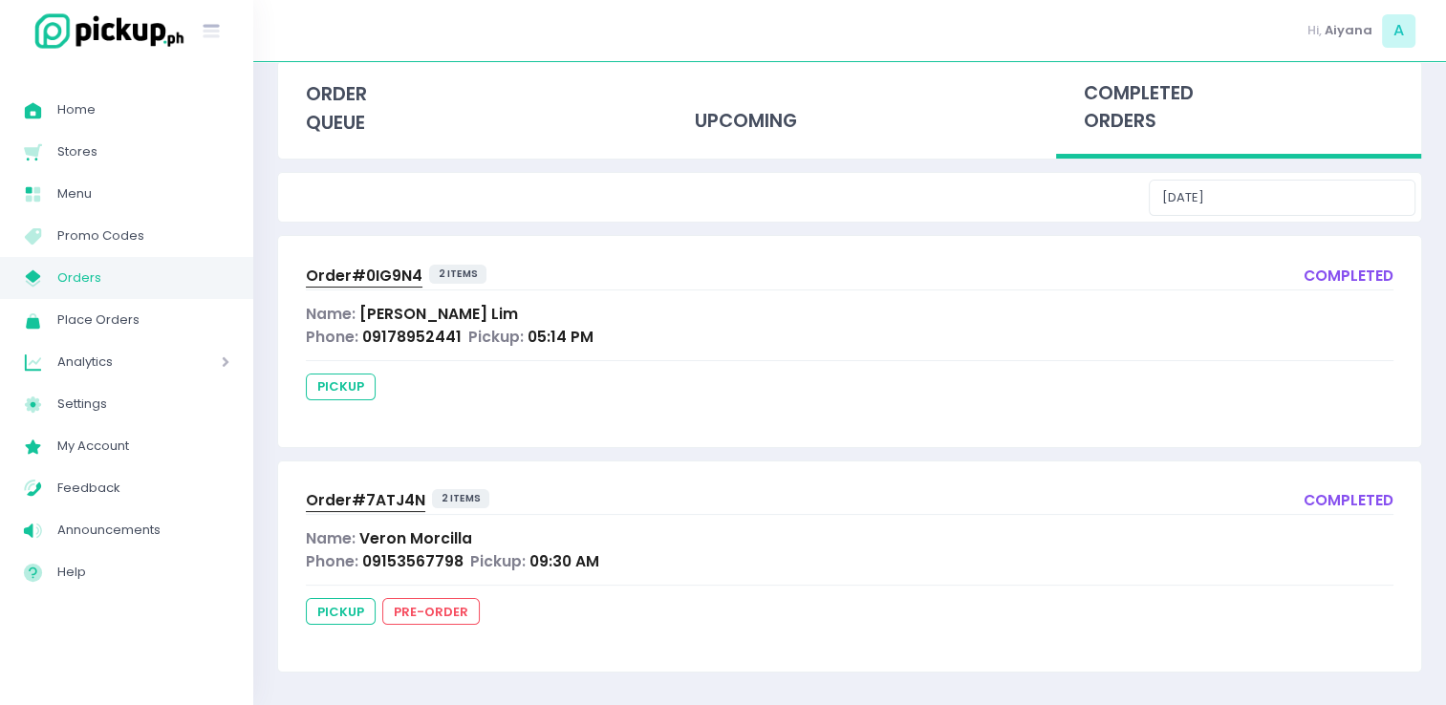
click at [650, 119] on div "order queue" at bounding box center [461, 110] width 389 height 98
click at [696, 119] on div "upcoming" at bounding box center [849, 108] width 365 height 94
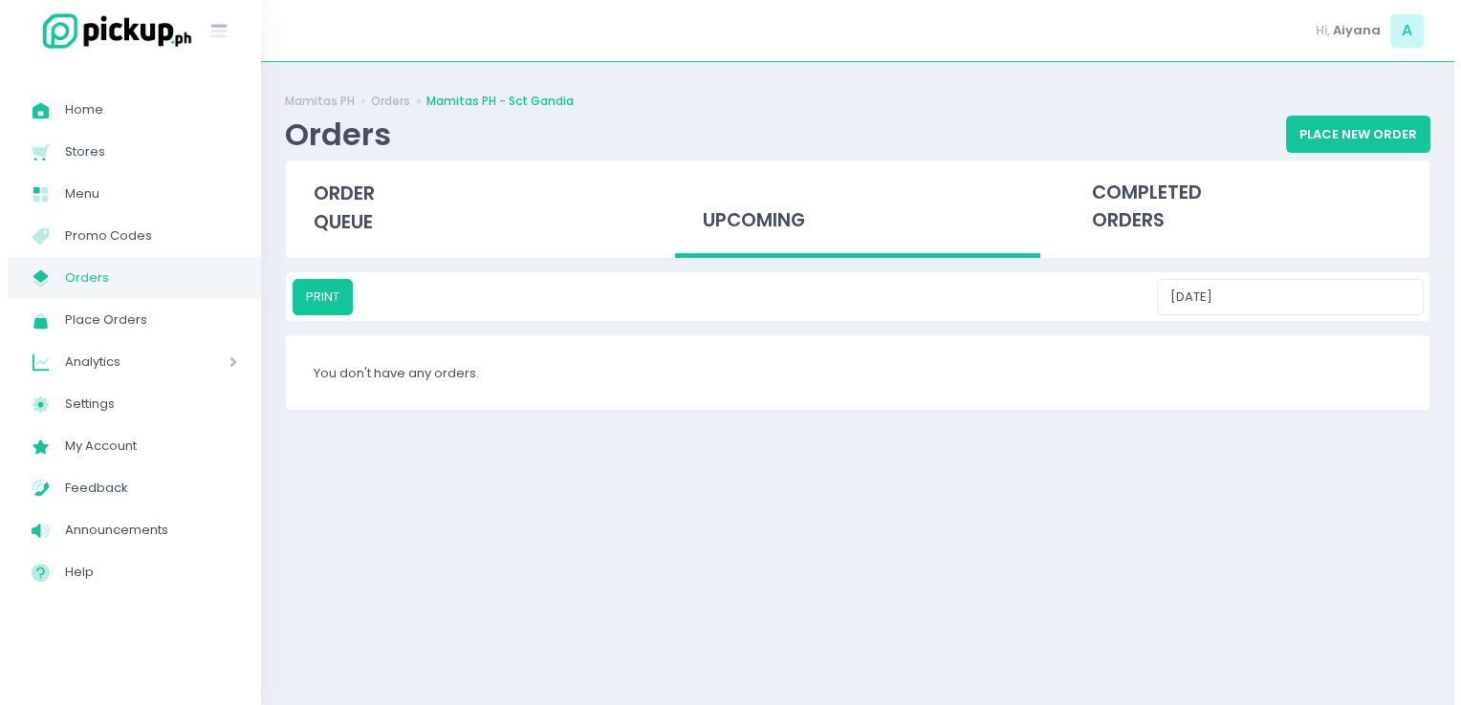
scroll to position [0, 0]
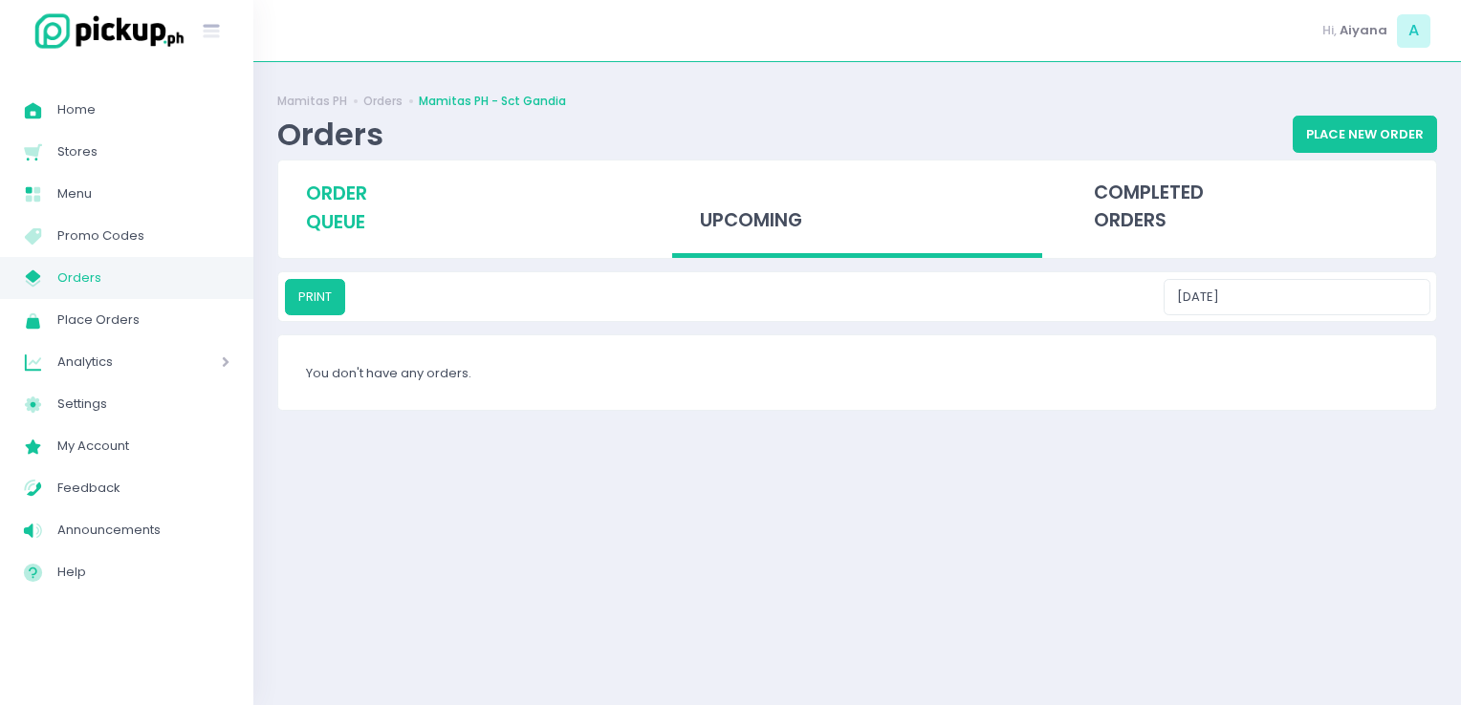
click at [330, 199] on span "order queue" at bounding box center [336, 208] width 61 height 54
